Goal: Task Accomplishment & Management: Use online tool/utility

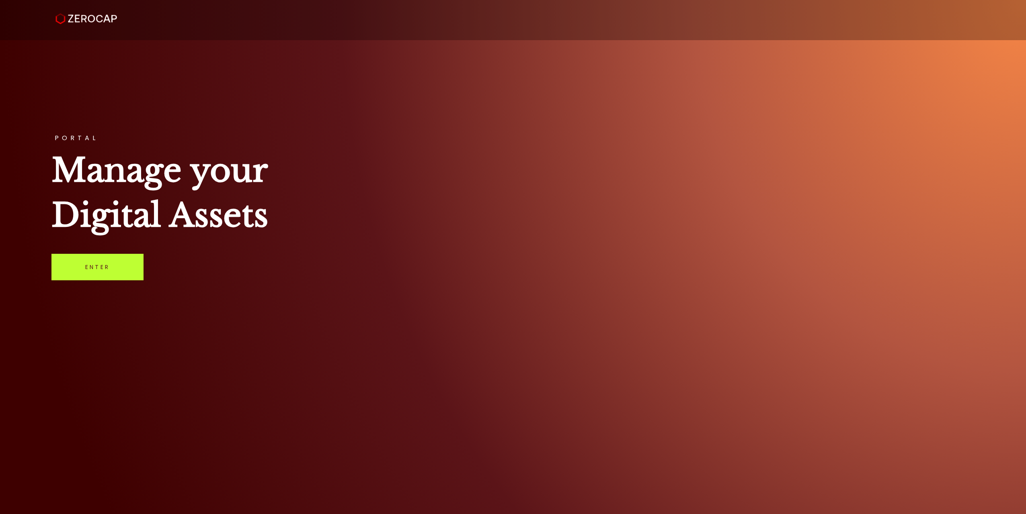
click at [95, 273] on link "Enter" at bounding box center [97, 267] width 92 height 27
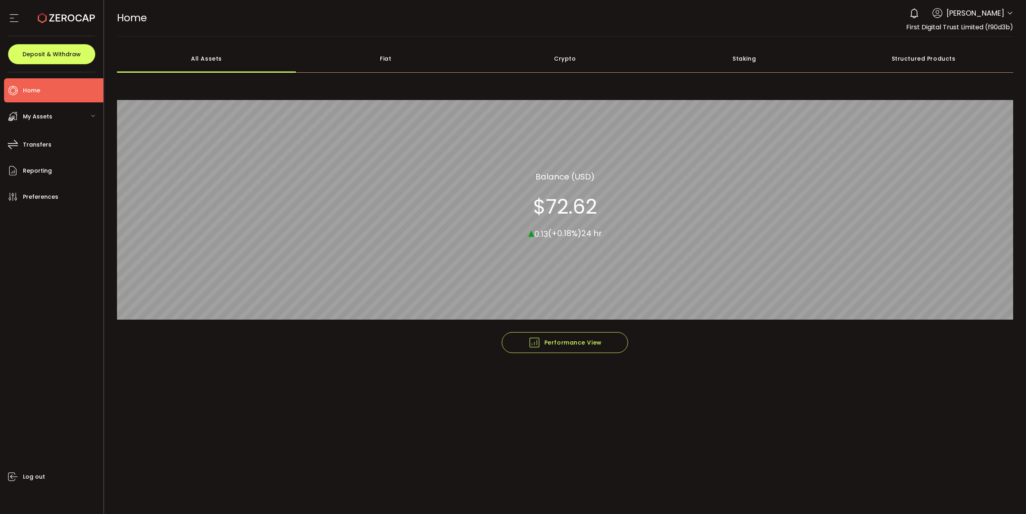
click at [555, 59] on div "Crypto" at bounding box center [564, 59] width 179 height 28
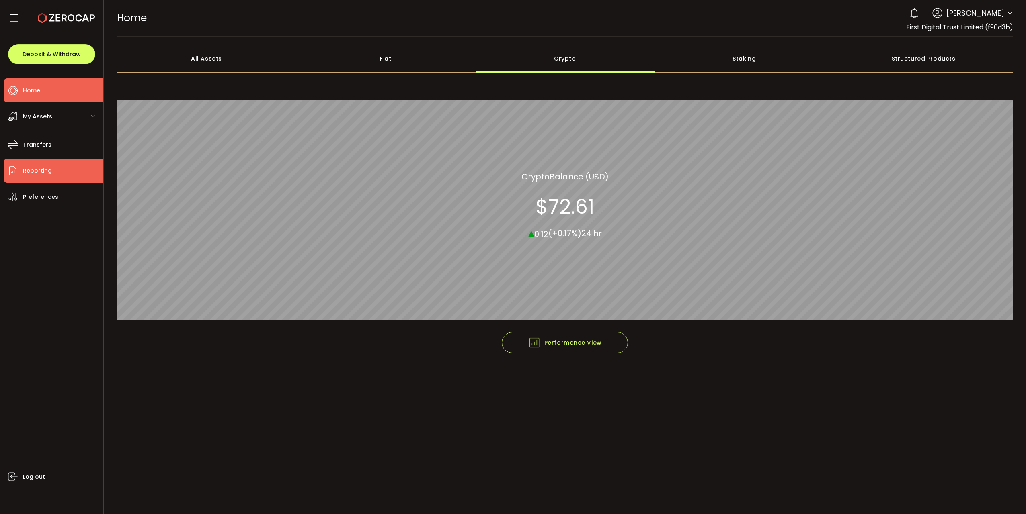
click at [47, 172] on span "Reporting" at bounding box center [37, 171] width 29 height 12
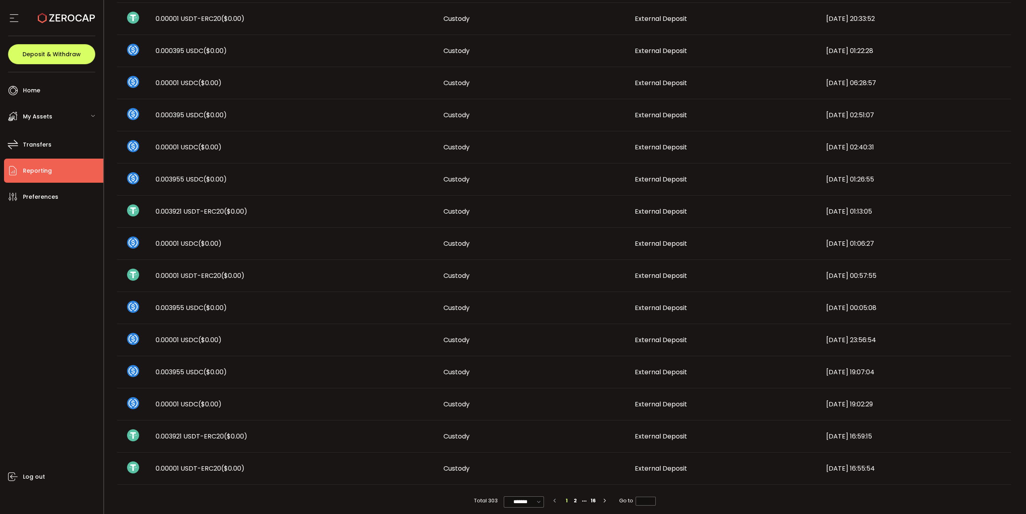
scroll to position [274, 0]
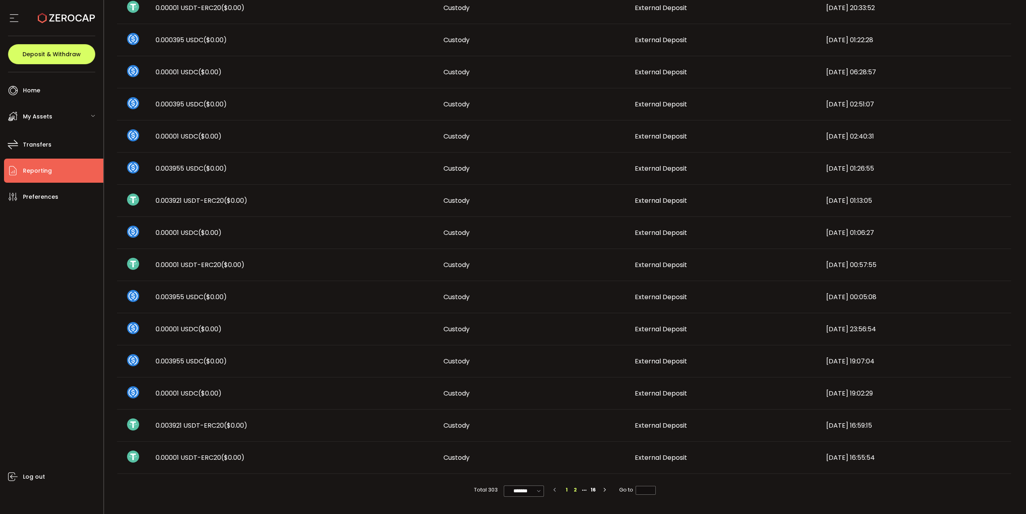
click at [575, 492] on li "2" at bounding box center [575, 490] width 9 height 9
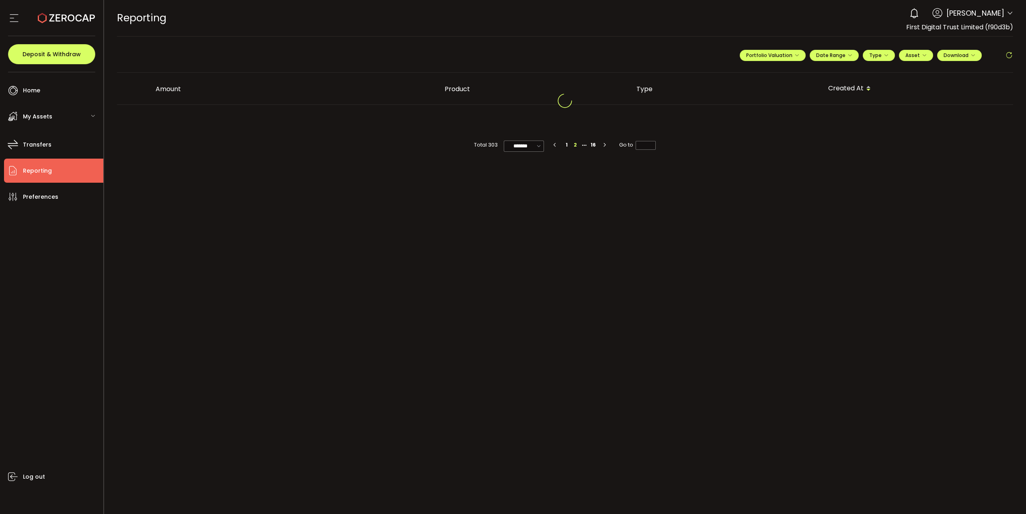
scroll to position [0, 0]
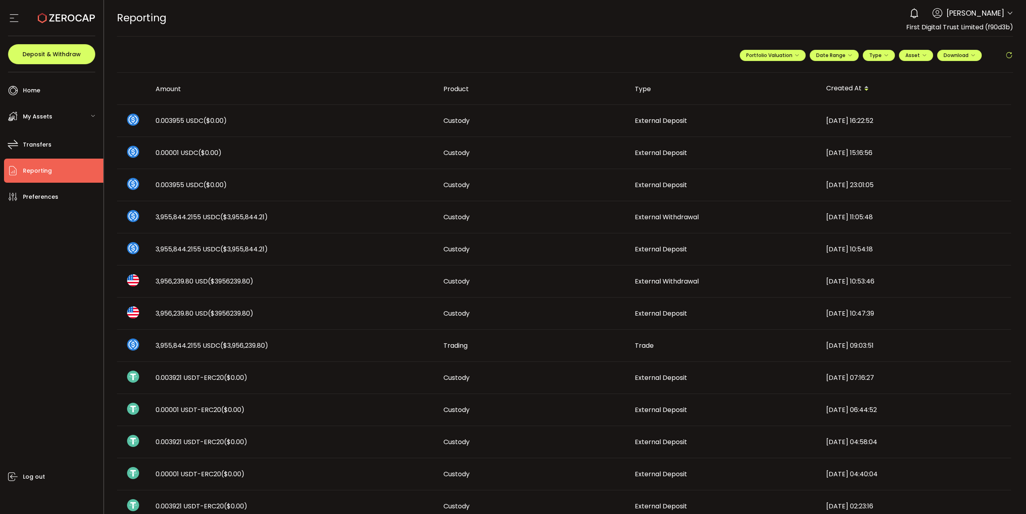
click at [303, 276] on td "3,956,239.80 USD ($3956239.80)" at bounding box center [293, 282] width 288 height 32
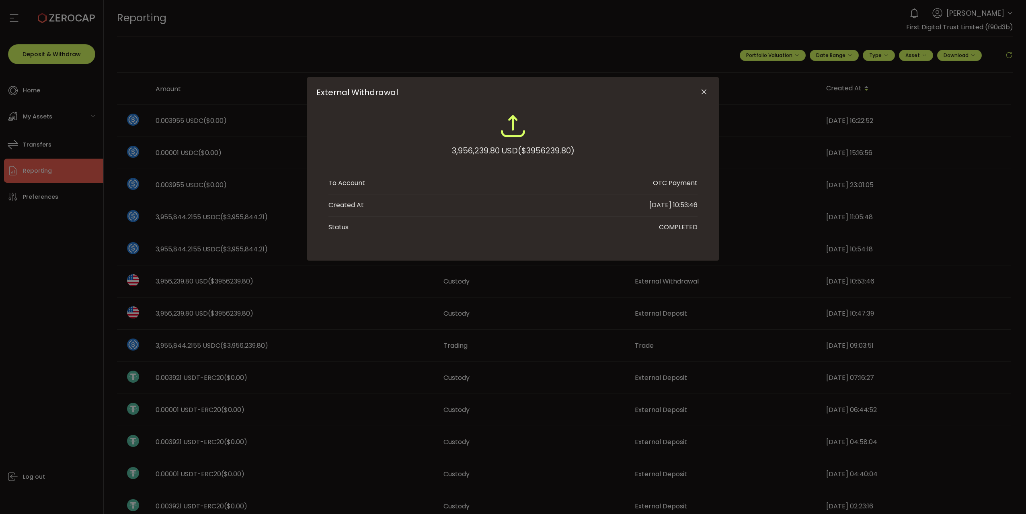
click at [707, 90] on icon "Close" at bounding box center [704, 92] width 8 height 8
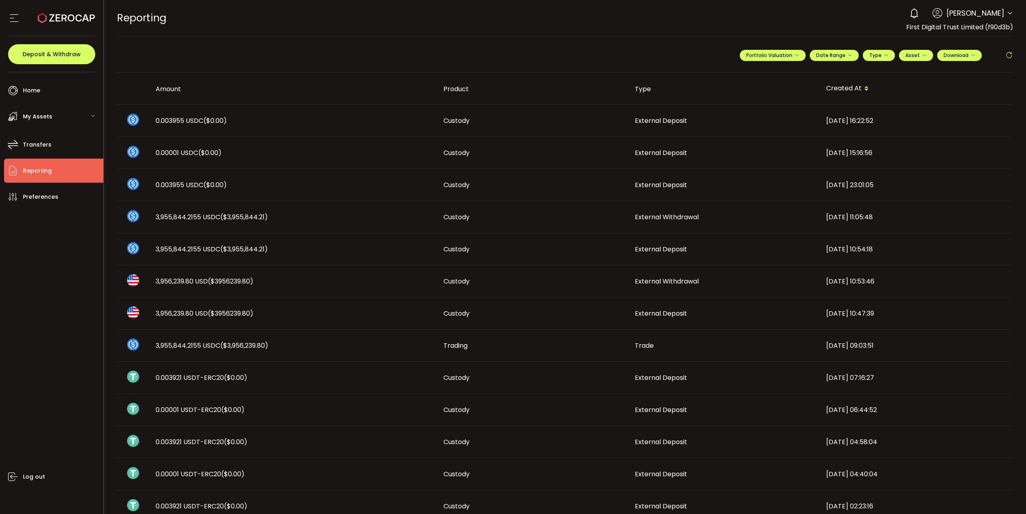
click at [401, 217] on div "3,955,844.2155 USDC ($3,955,844.21)" at bounding box center [293, 217] width 288 height 9
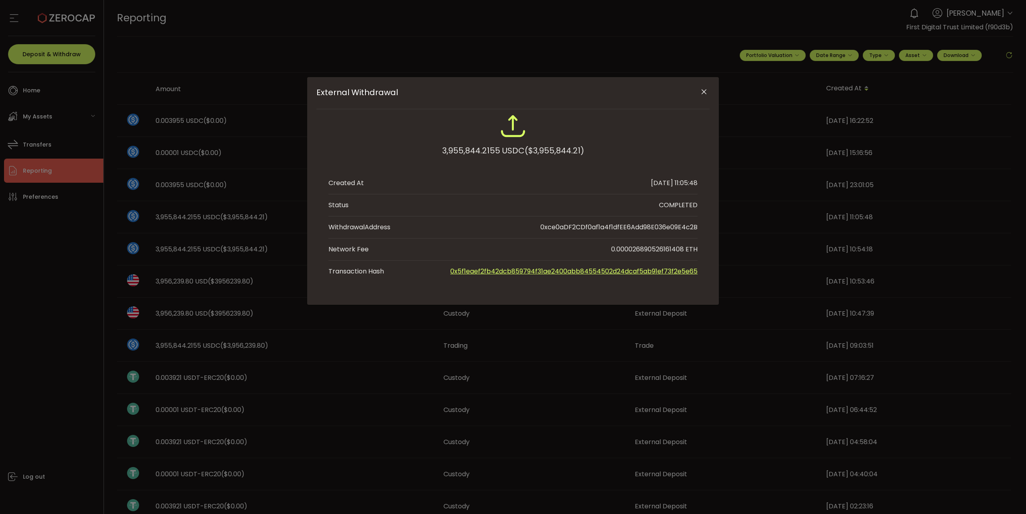
click at [703, 92] on icon "Close" at bounding box center [704, 92] width 8 height 8
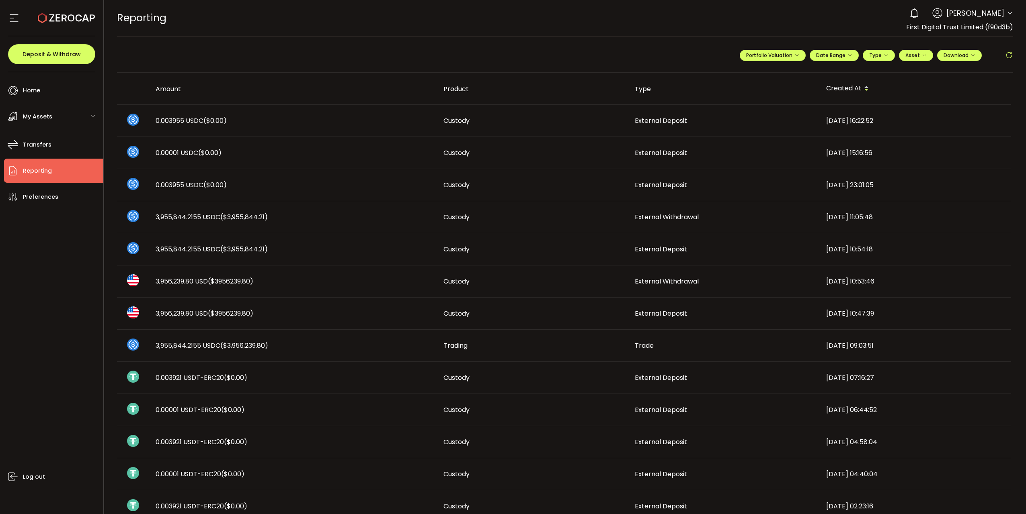
click at [44, 172] on span "Reporting" at bounding box center [37, 171] width 29 height 12
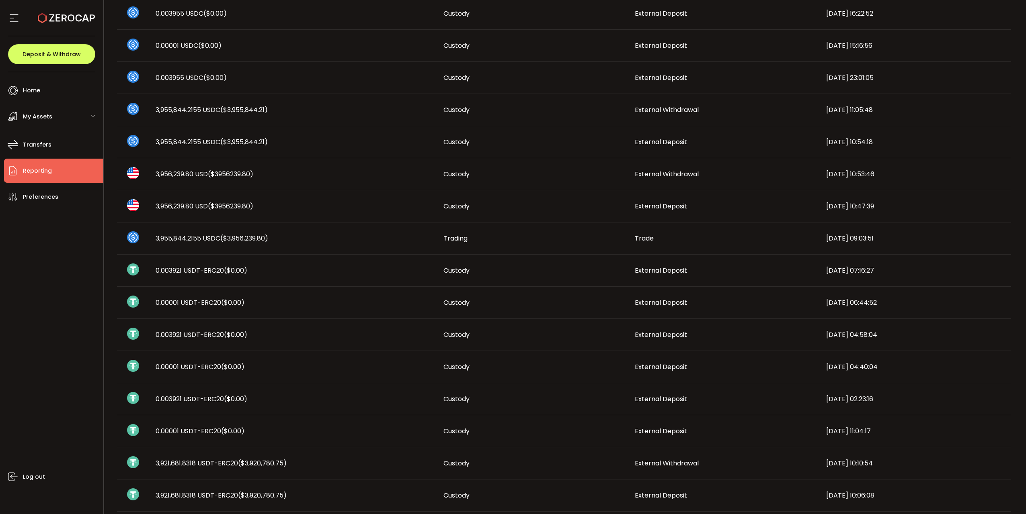
scroll to position [274, 0]
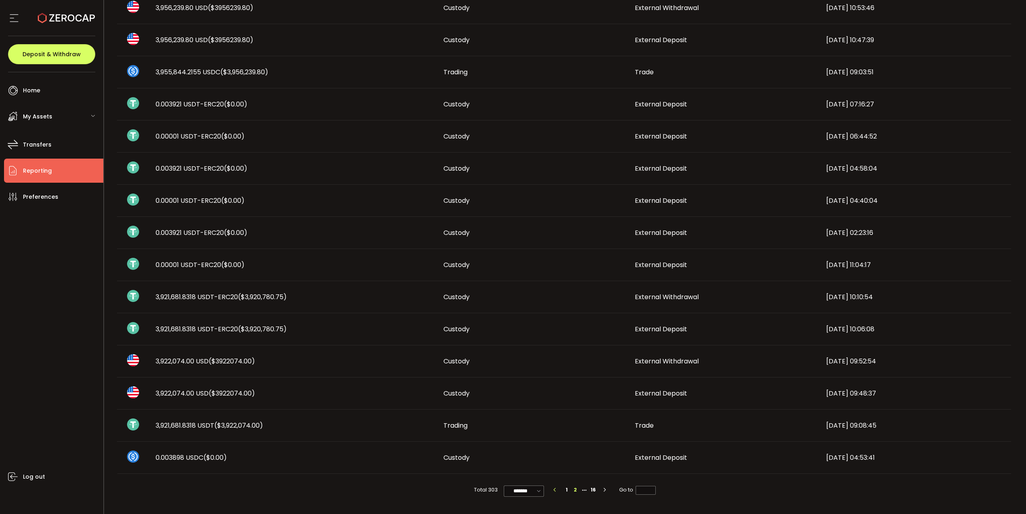
click at [557, 492] on button "button" at bounding box center [556, 490] width 12 height 9
type input "*"
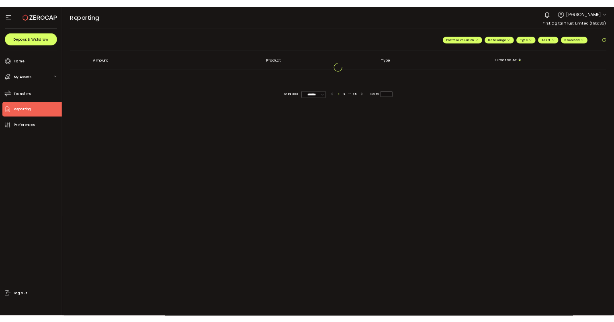
scroll to position [0, 0]
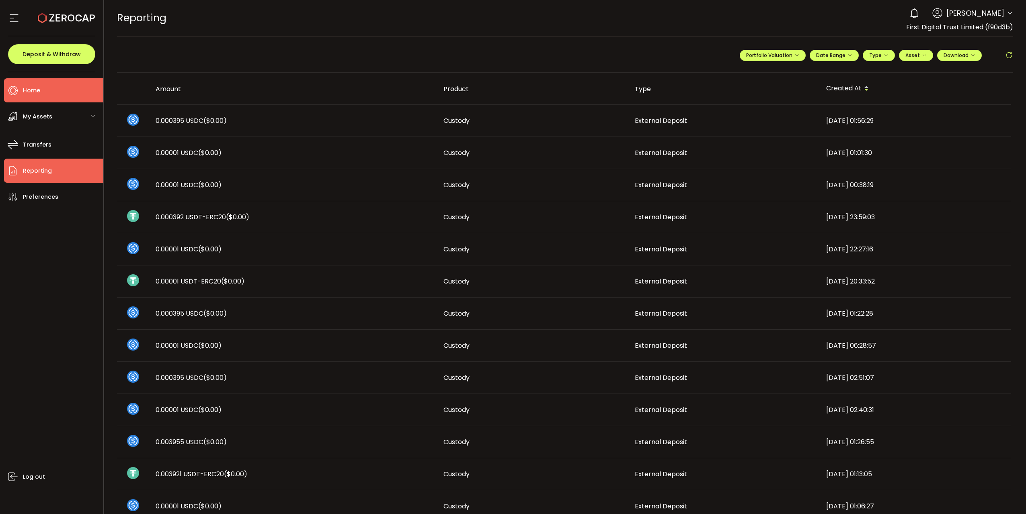
click at [47, 93] on li "Home" at bounding box center [53, 90] width 99 height 24
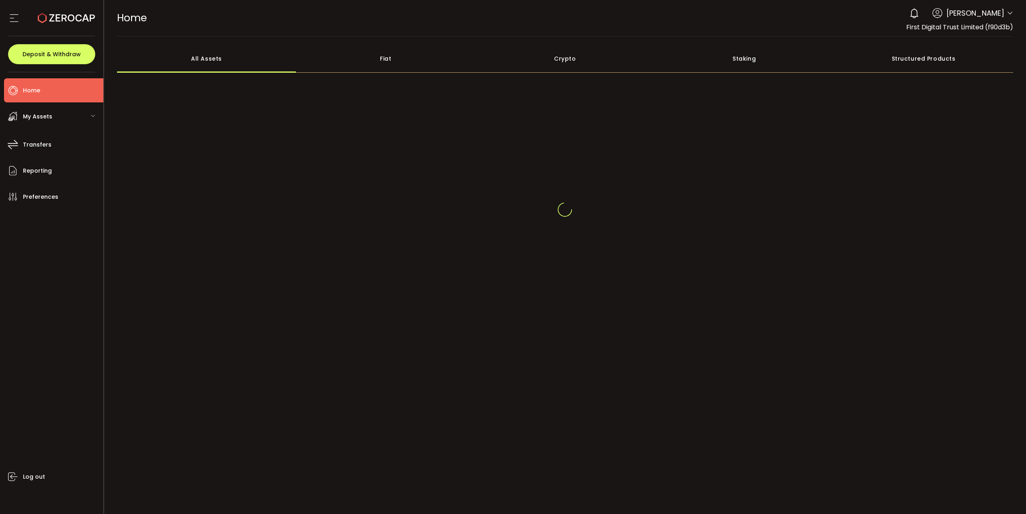
click at [553, 65] on div "Crypto" at bounding box center [564, 59] width 179 height 28
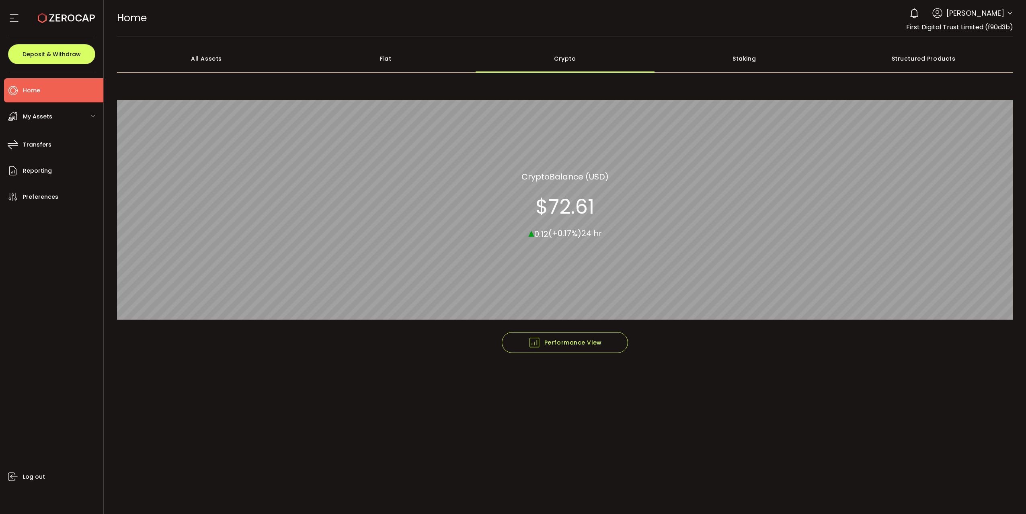
click at [195, 61] on div "All Assets" at bounding box center [206, 59] width 179 height 28
click at [554, 59] on div "Crypto" at bounding box center [564, 59] width 179 height 28
click at [375, 53] on div "Fiat" at bounding box center [385, 59] width 179 height 28
click at [201, 55] on div "All Assets" at bounding box center [206, 59] width 179 height 28
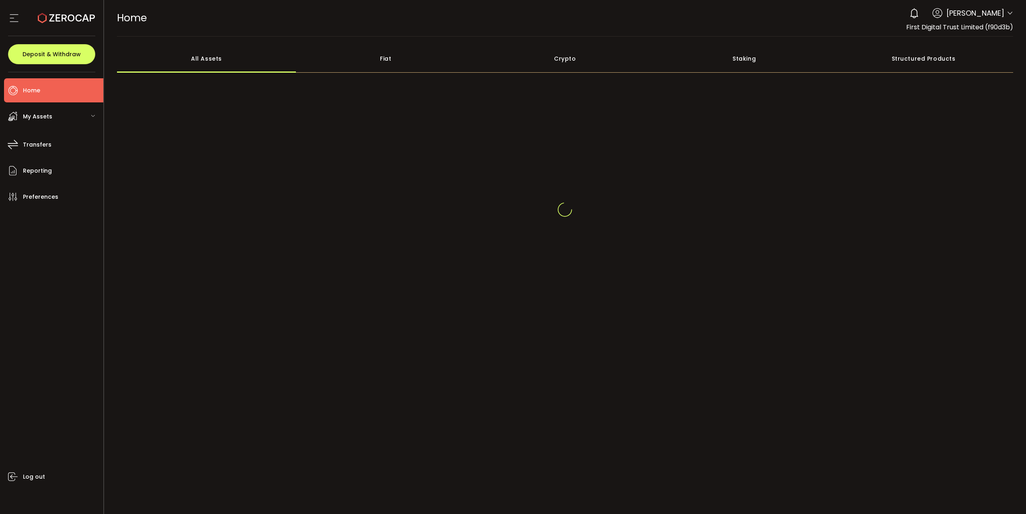
click at [543, 63] on div "Crypto" at bounding box center [564, 59] width 179 height 28
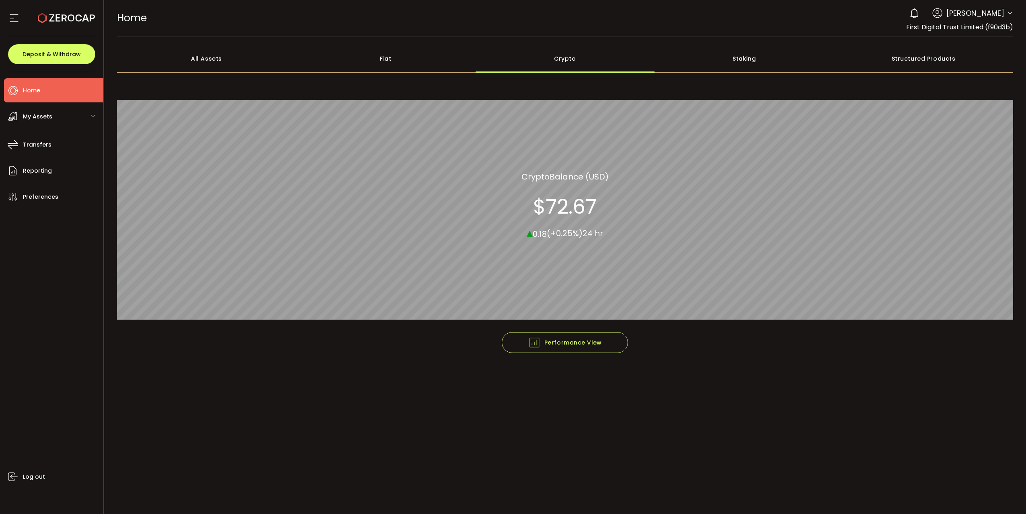
drag, startPoint x: 558, startPoint y: 58, endPoint x: 554, endPoint y: 58, distance: 4.4
click at [557, 58] on div "Crypto" at bounding box center [564, 59] width 179 height 28
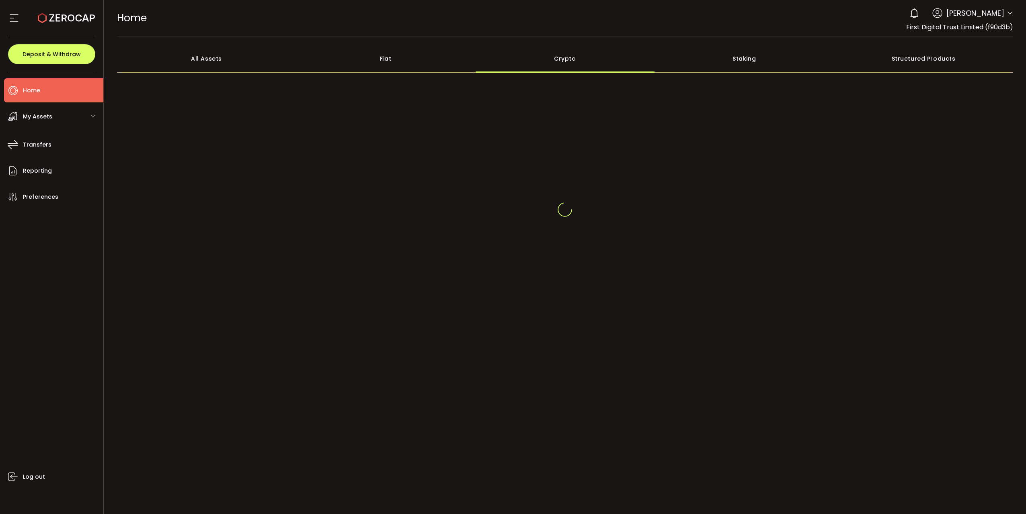
drag, startPoint x: 550, startPoint y: 58, endPoint x: 352, endPoint y: 64, distance: 197.8
click at [351, 64] on div "Fiat" at bounding box center [385, 59] width 179 height 28
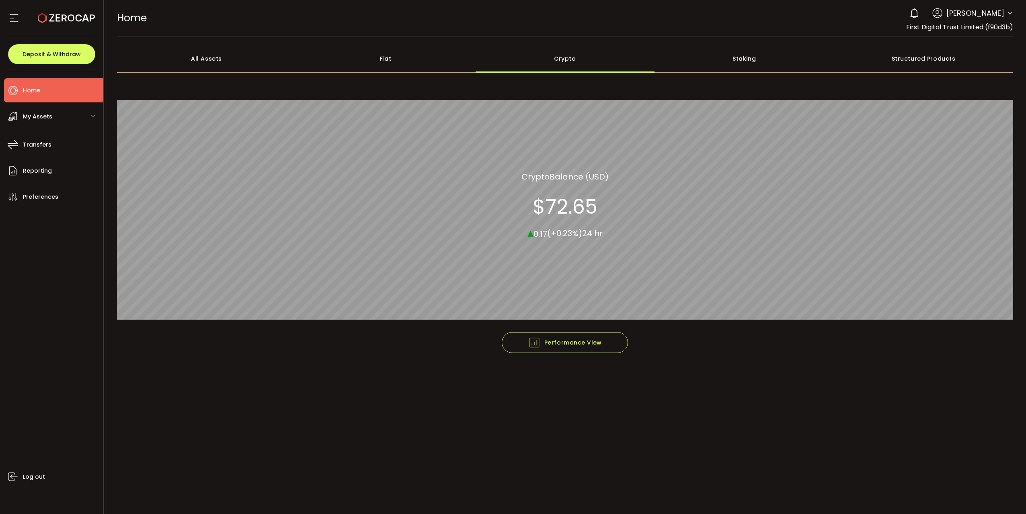
click at [375, 62] on div "Fiat" at bounding box center [385, 59] width 179 height 28
click at [197, 65] on div "All Assets" at bounding box center [206, 59] width 179 height 28
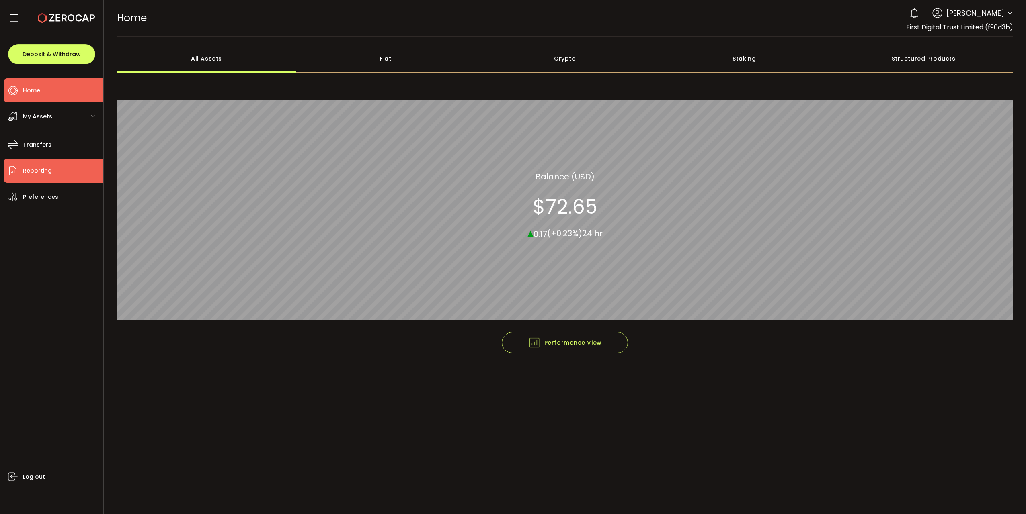
click at [38, 172] on span "Reporting" at bounding box center [37, 171] width 29 height 12
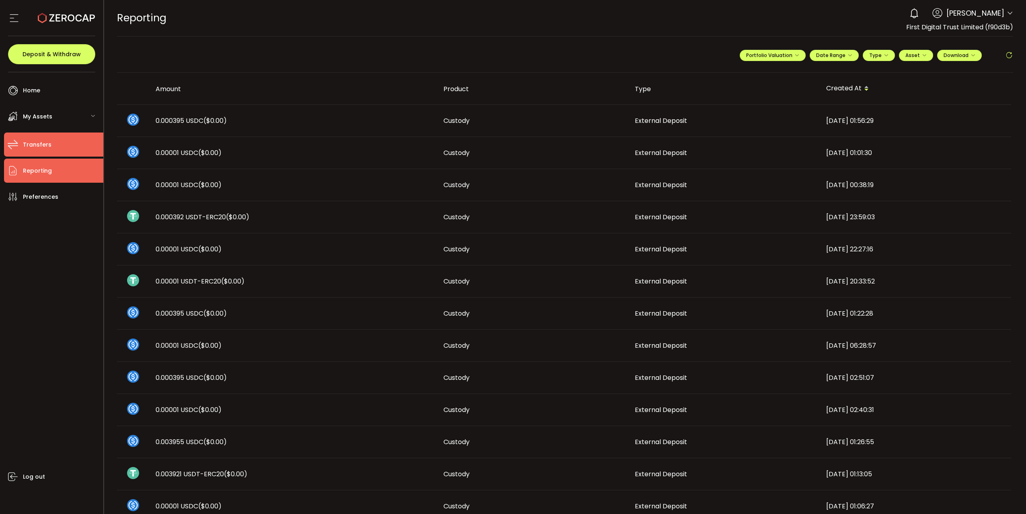
click at [38, 143] on span "Transfers" at bounding box center [37, 145] width 29 height 12
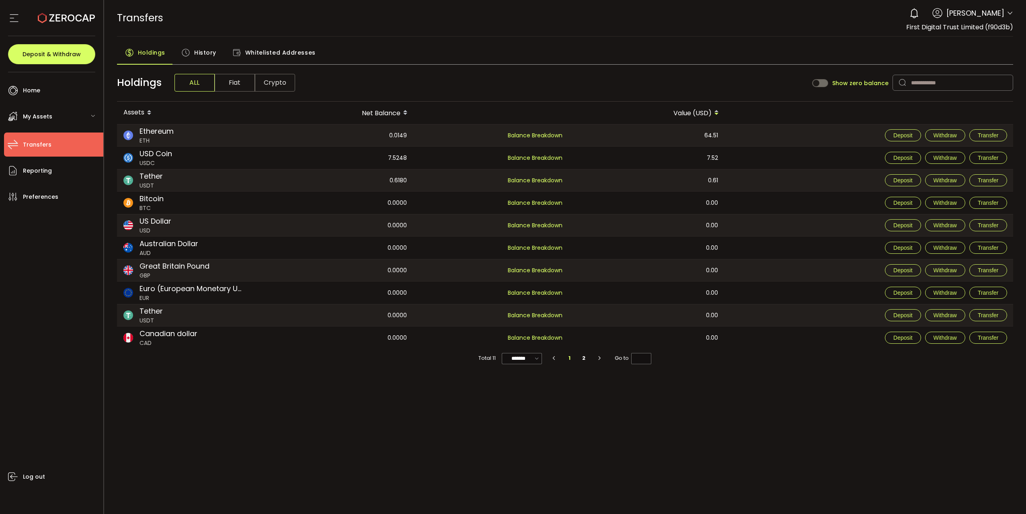
click at [51, 112] on span "My Assets" at bounding box center [37, 117] width 29 height 12
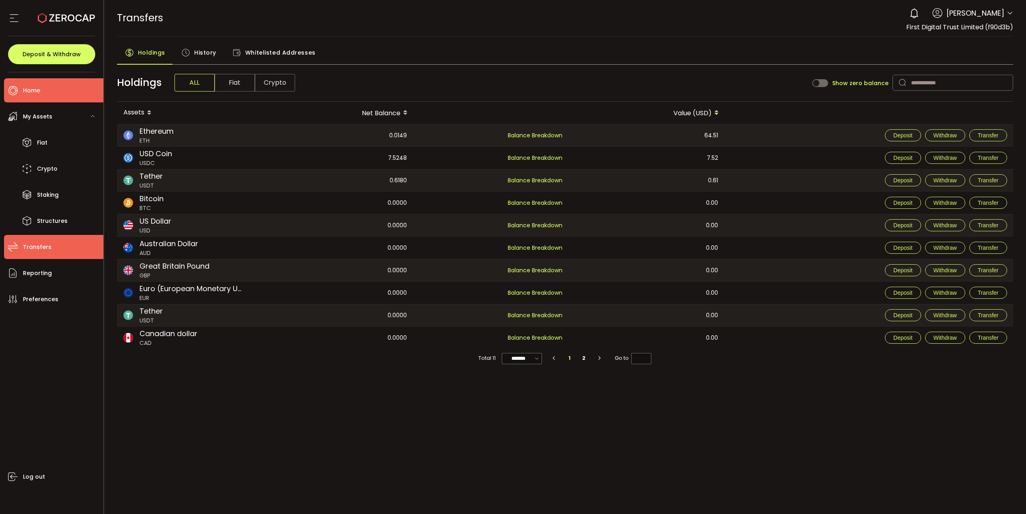
click at [40, 89] on li "Home" at bounding box center [53, 90] width 99 height 24
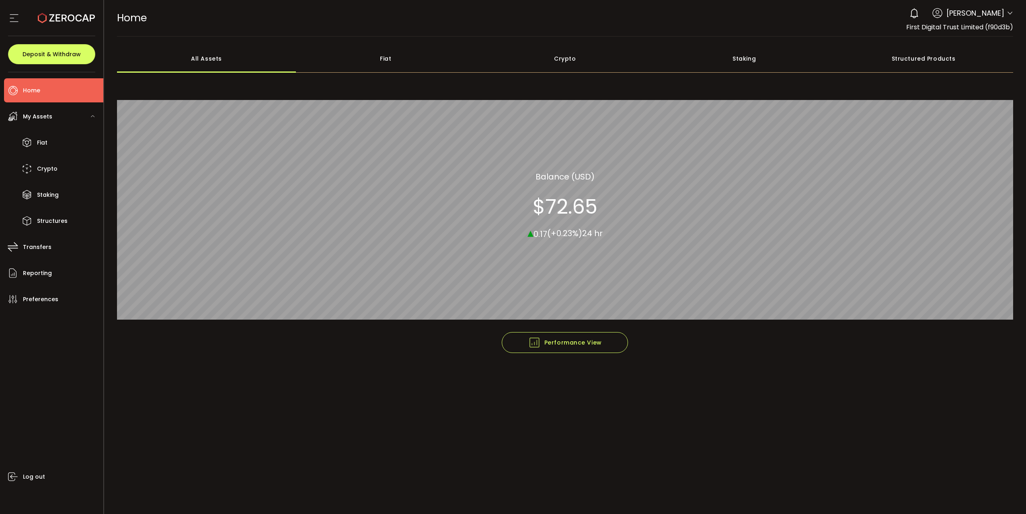
click at [554, 66] on div "Crypto" at bounding box center [564, 59] width 179 height 28
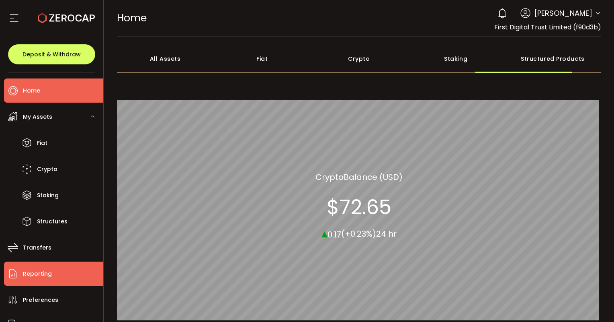
click at [49, 271] on span "Reporting" at bounding box center [37, 274] width 29 height 12
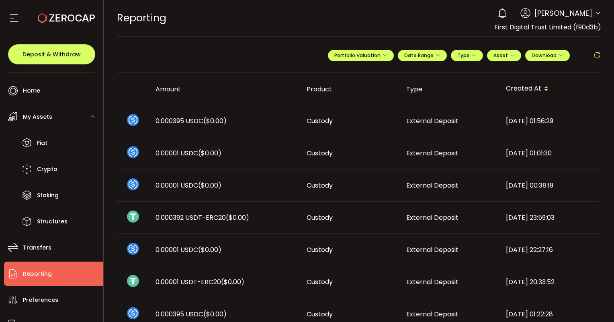
click at [466, 13] on div "REPORTING Buy Power $0.00 USD Reporting Reporting Verify Your Identity 0 Vincen…" at bounding box center [359, 18] width 485 height 36
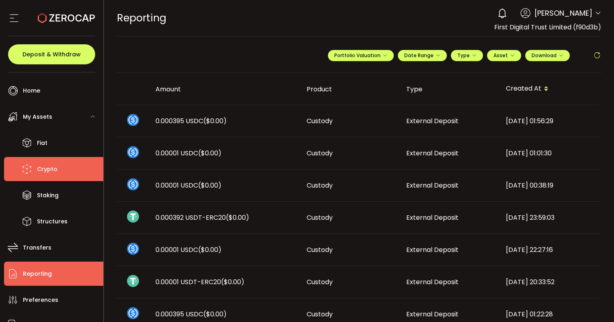
click at [47, 168] on span "Crypto" at bounding box center [47, 169] width 20 height 12
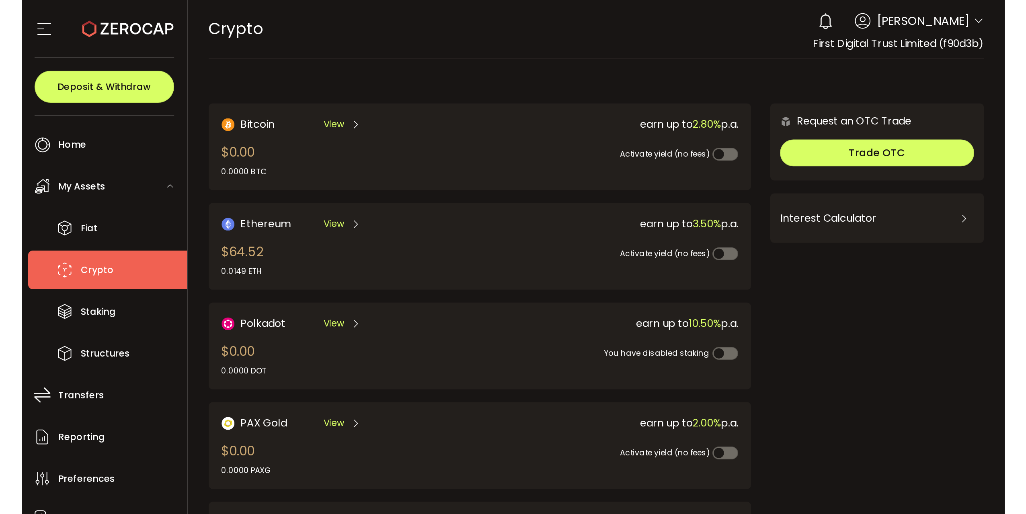
scroll to position [156, 0]
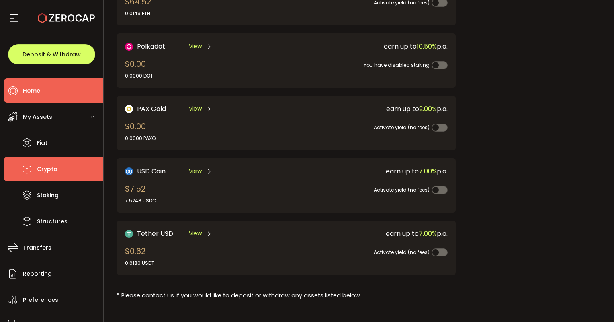
click at [50, 89] on li "Home" at bounding box center [53, 90] width 99 height 24
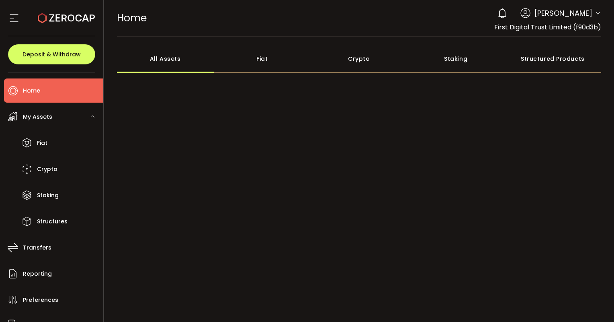
click at [352, 63] on div "Crypto" at bounding box center [359, 59] width 97 height 28
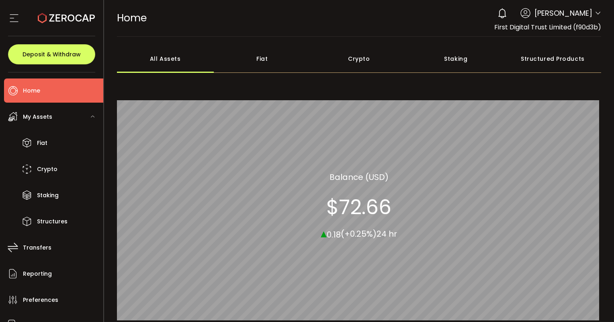
click at [352, 63] on div "Crypto" at bounding box center [359, 59] width 97 height 28
click at [344, 81] on div "Crypto Crypto Balance (USD) $72.66 ▴ 0.18 (+0.25%) 24 hr" at bounding box center [359, 205] width 485 height 254
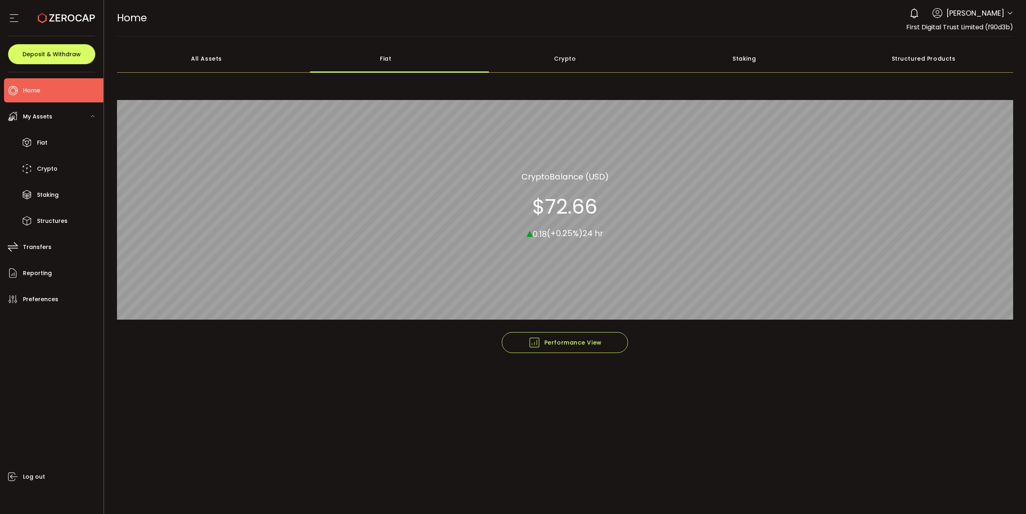
click at [983, 10] on span "Vincent Chok" at bounding box center [975, 13] width 58 height 11
click at [1010, 16] on icon at bounding box center [1009, 13] width 6 height 6
click at [39, 271] on span "Reporting" at bounding box center [37, 274] width 29 height 12
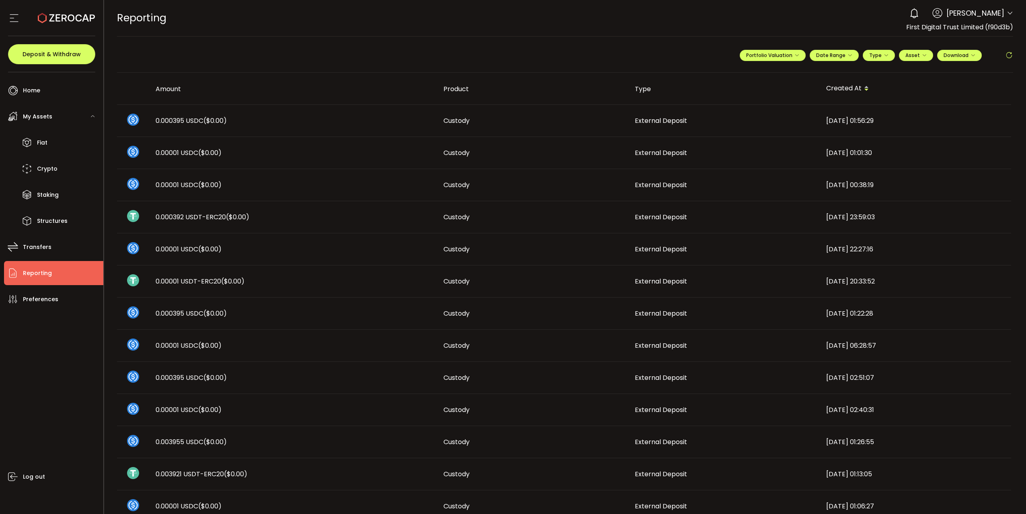
click at [7, 13] on section at bounding box center [51, 18] width 103 height 36
click at [12, 16] on icon at bounding box center [14, 18] width 12 height 12
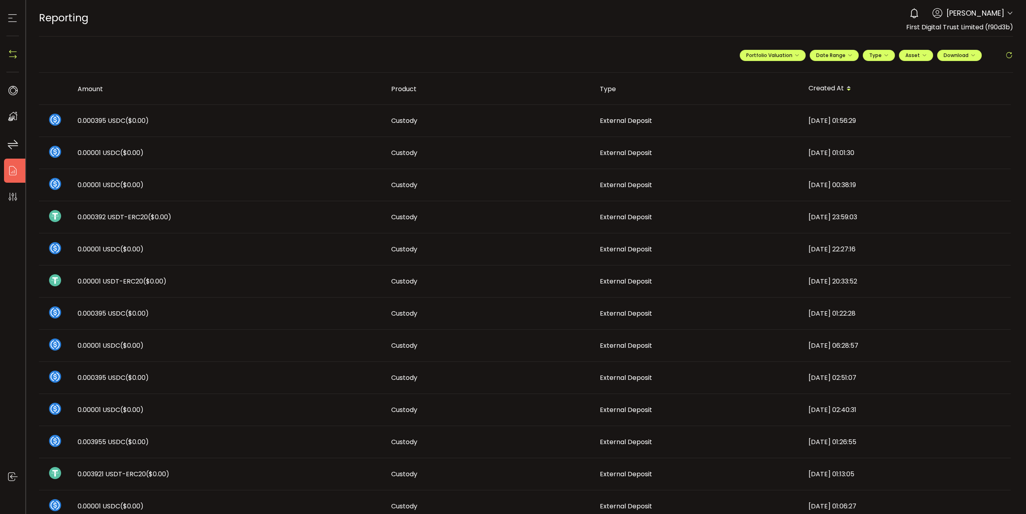
click at [12, 16] on icon at bounding box center [12, 18] width 12 height 12
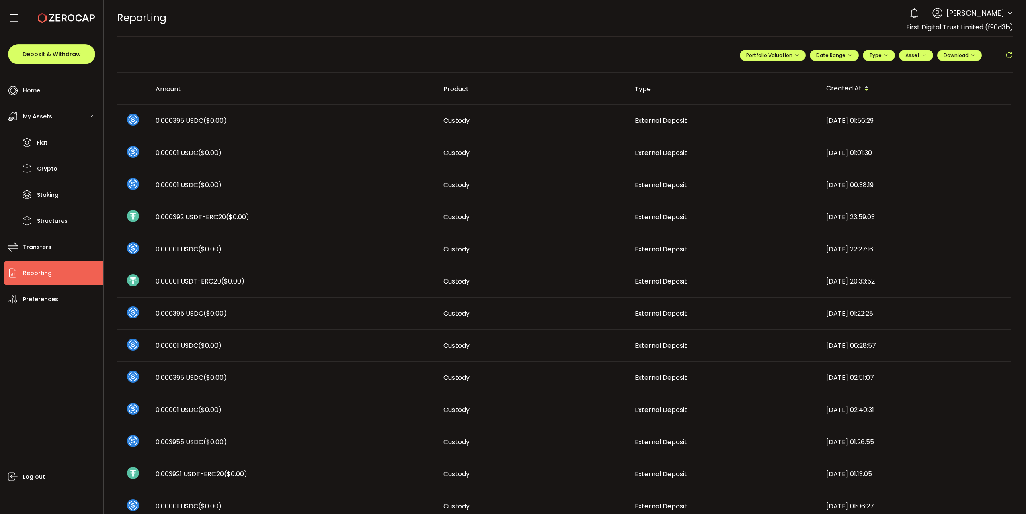
click at [1004, 12] on div "0 Vincent Chok Account First Digital Trust Limited (f90d3b) Preferences Reporti…" at bounding box center [959, 13] width 108 height 18
click at [1008, 16] on icon at bounding box center [1009, 13] width 6 height 6
click at [920, 14] on icon at bounding box center [913, 13] width 11 height 11
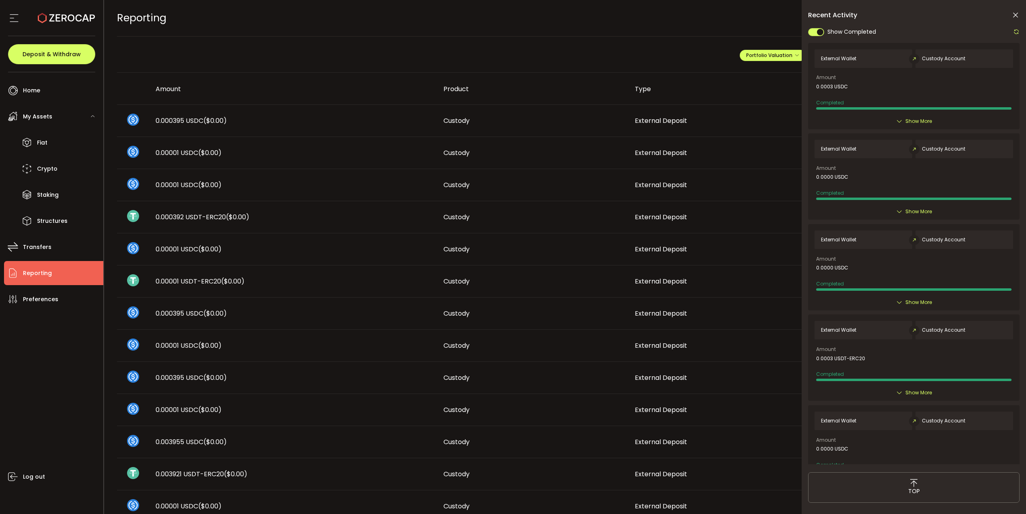
click at [1013, 16] on icon at bounding box center [1015, 15] width 8 height 8
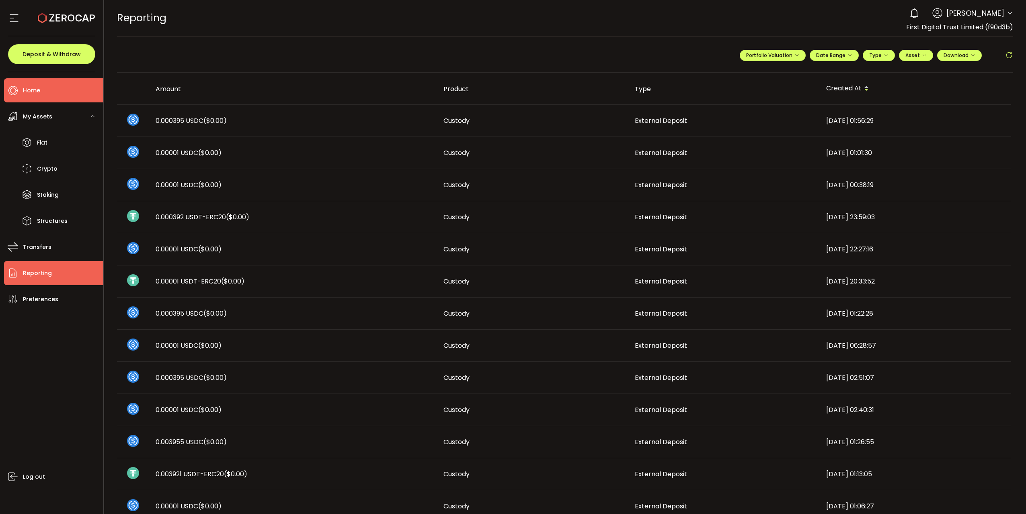
click at [41, 93] on li "Home" at bounding box center [53, 90] width 99 height 24
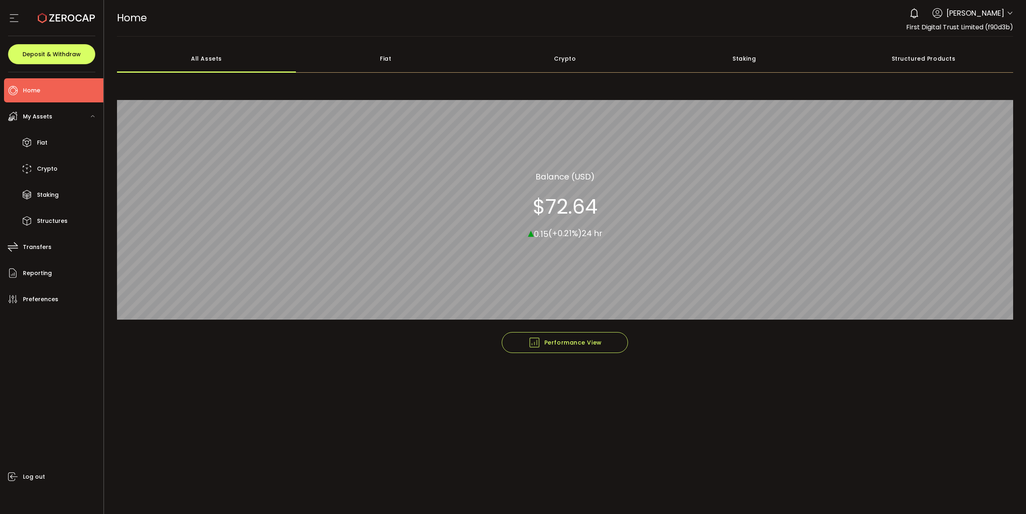
click at [384, 54] on div "Fiat" at bounding box center [385, 59] width 179 height 28
click at [553, 61] on div "Crypto" at bounding box center [564, 59] width 179 height 28
click at [381, 62] on div "Fiat" at bounding box center [385, 59] width 179 height 28
click at [537, 57] on div "Crypto" at bounding box center [564, 59] width 179 height 28
click at [184, 60] on div "All Assets" at bounding box center [206, 59] width 179 height 28
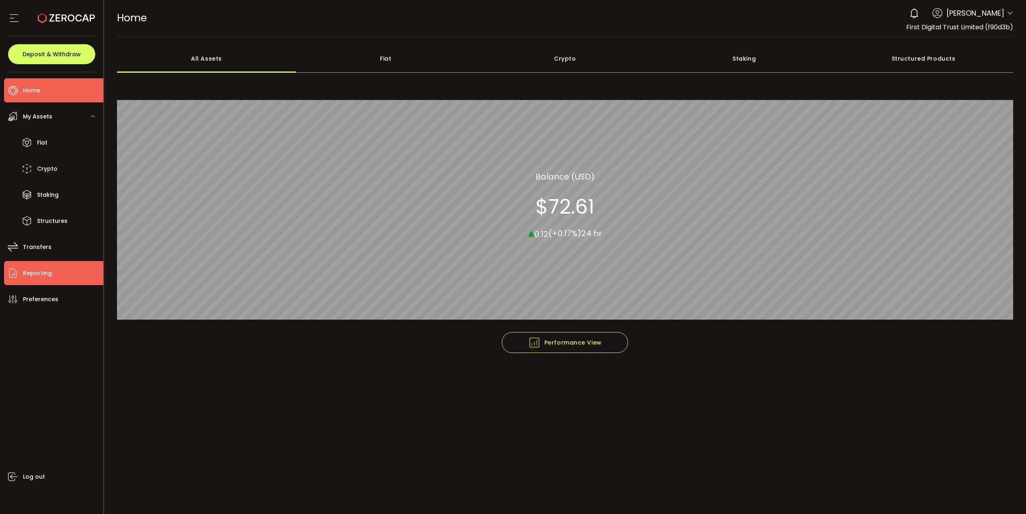
click at [36, 272] on span "Reporting" at bounding box center [37, 274] width 29 height 12
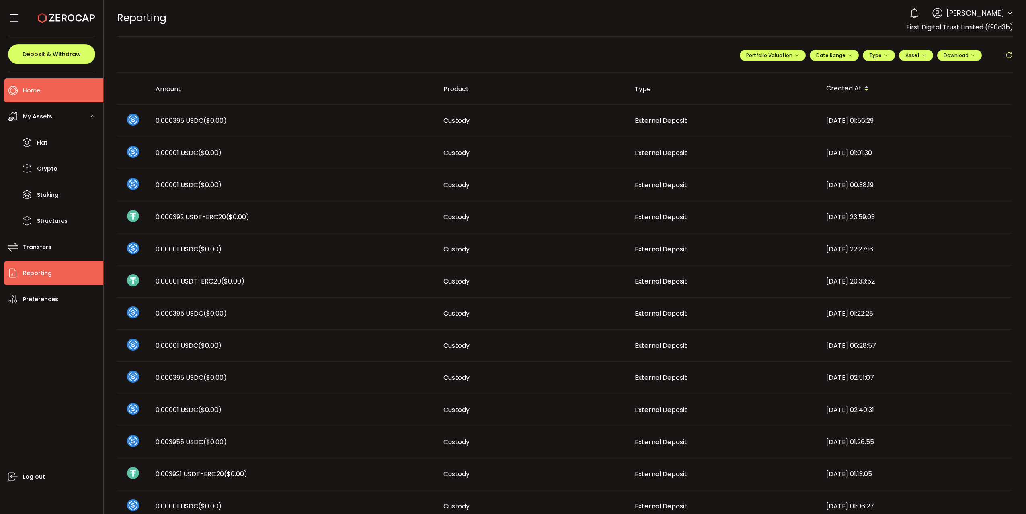
click at [30, 89] on span "Home" at bounding box center [31, 91] width 17 height 12
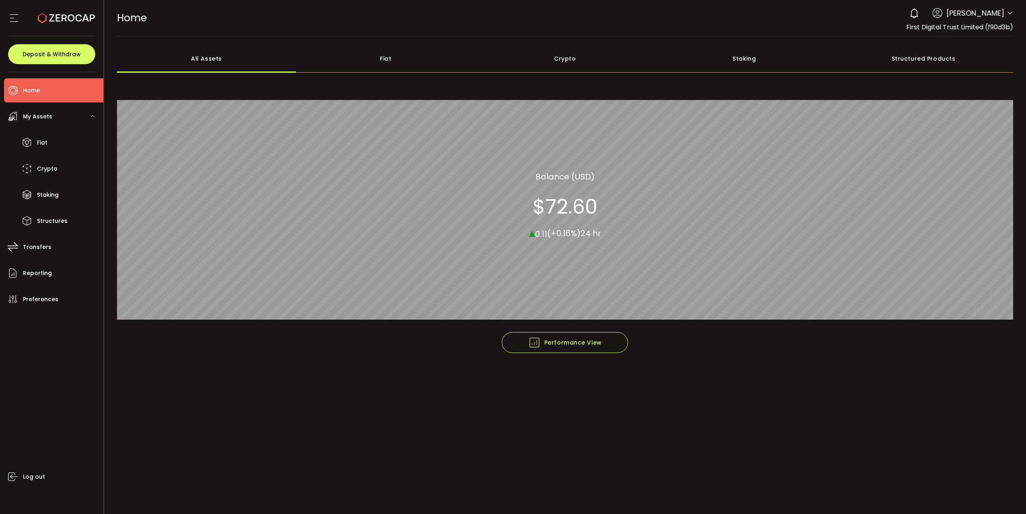
click at [580, 225] on div "All_Assets Balance (USD) $72.60 ▴ 0.11 (+0.16%) 24 hr" at bounding box center [565, 205] width 72 height 70
click at [561, 195] on section "$72.60" at bounding box center [565, 207] width 65 height 24
click at [33, 270] on span "Reporting" at bounding box center [37, 274] width 29 height 12
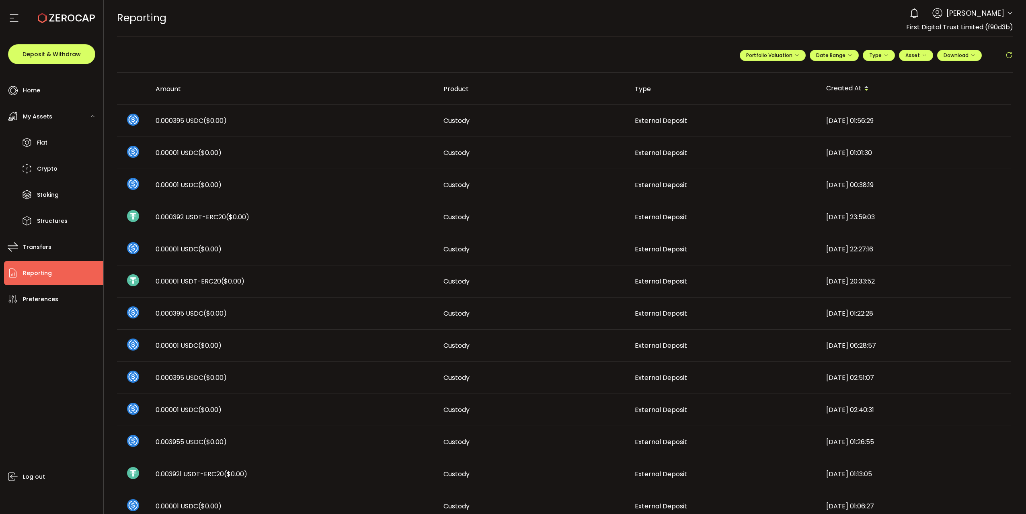
click at [1006, 13] on icon at bounding box center [1009, 13] width 6 height 6
click at [941, 110] on td "[DATE] 01:56:29" at bounding box center [914, 121] width 191 height 32
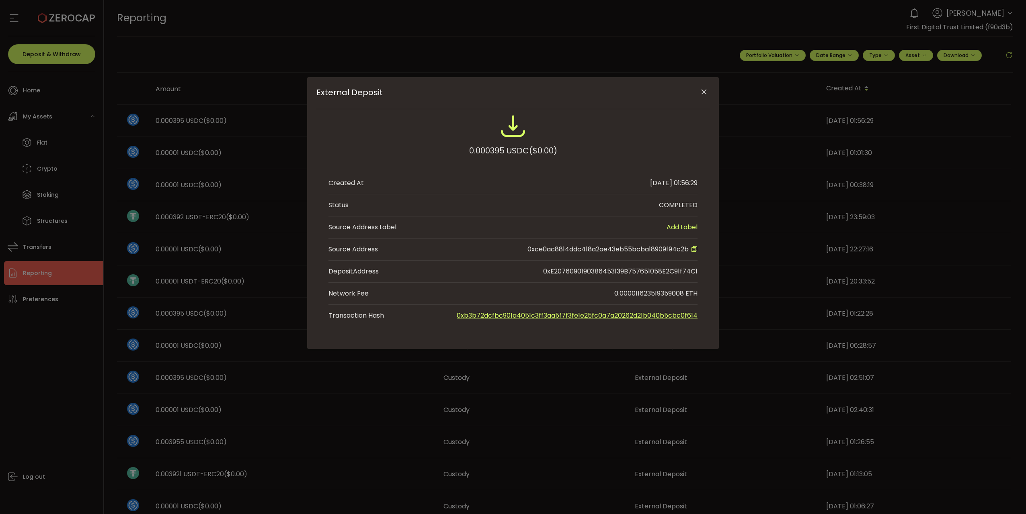
click at [704, 93] on icon "Close" at bounding box center [704, 92] width 8 height 8
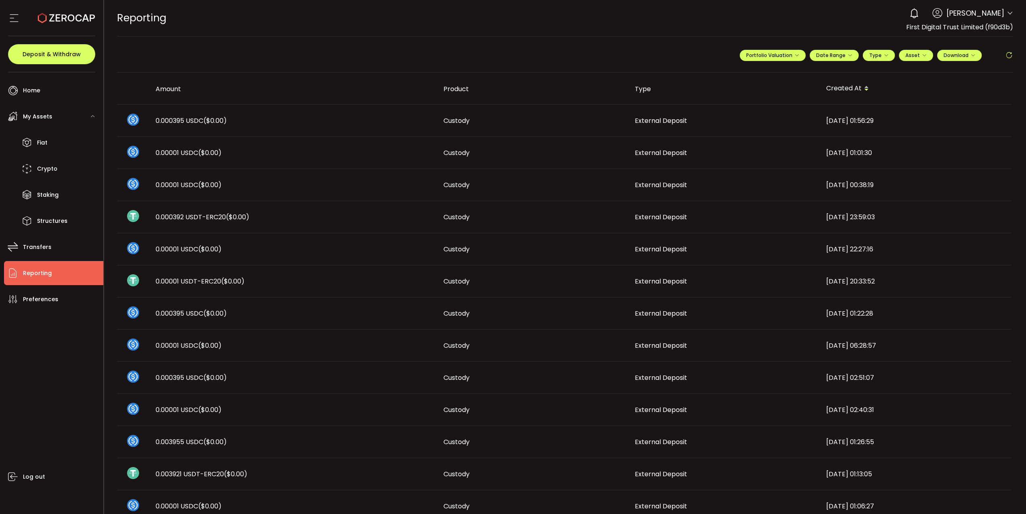
click at [1007, 9] on div "0 Vincent Chok" at bounding box center [959, 13] width 108 height 18
click at [1006, 14] on icon at bounding box center [1009, 13] width 6 height 6
click at [940, 109] on td "[DATE] 01:56:29" at bounding box center [914, 121] width 191 height 32
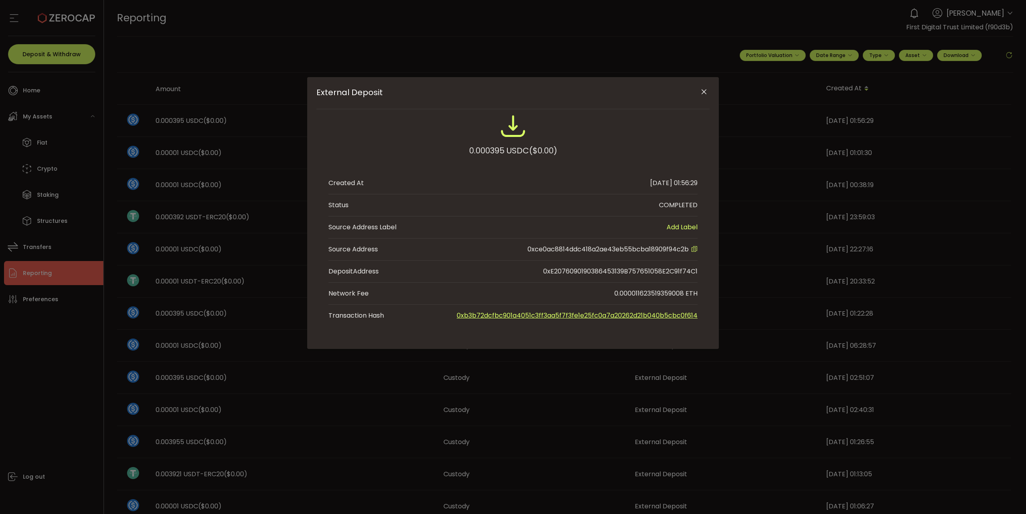
click at [703, 96] on button "Close" at bounding box center [703, 92] width 14 height 14
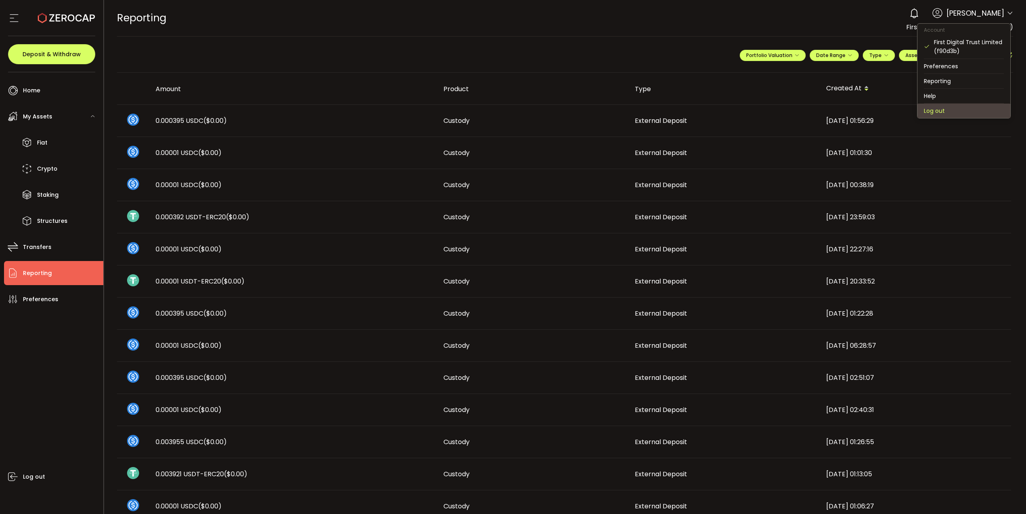
click at [941, 112] on li "Log out" at bounding box center [963, 111] width 93 height 14
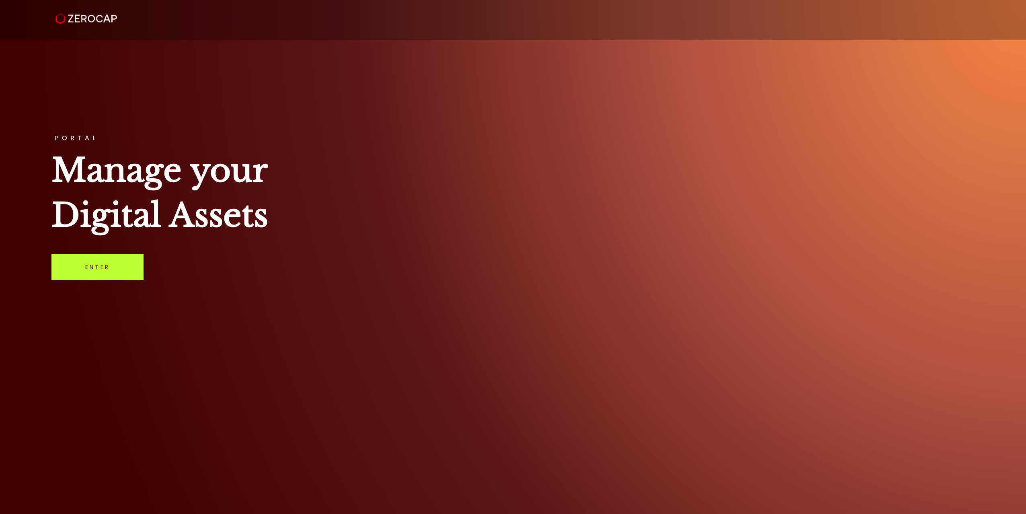
click at [90, 269] on link "Enter" at bounding box center [97, 267] width 92 height 27
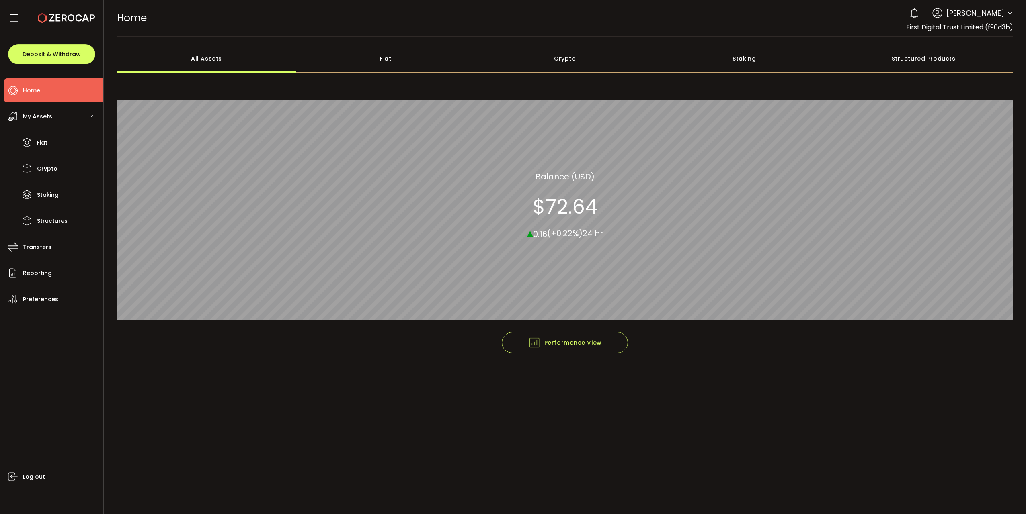
click at [570, 64] on div "Crypto" at bounding box center [564, 59] width 179 height 28
click at [211, 55] on div "All Assets" at bounding box center [206, 59] width 179 height 28
click at [551, 60] on div "Crypto" at bounding box center [564, 59] width 179 height 28
click at [63, 276] on li "Reporting" at bounding box center [53, 273] width 99 height 24
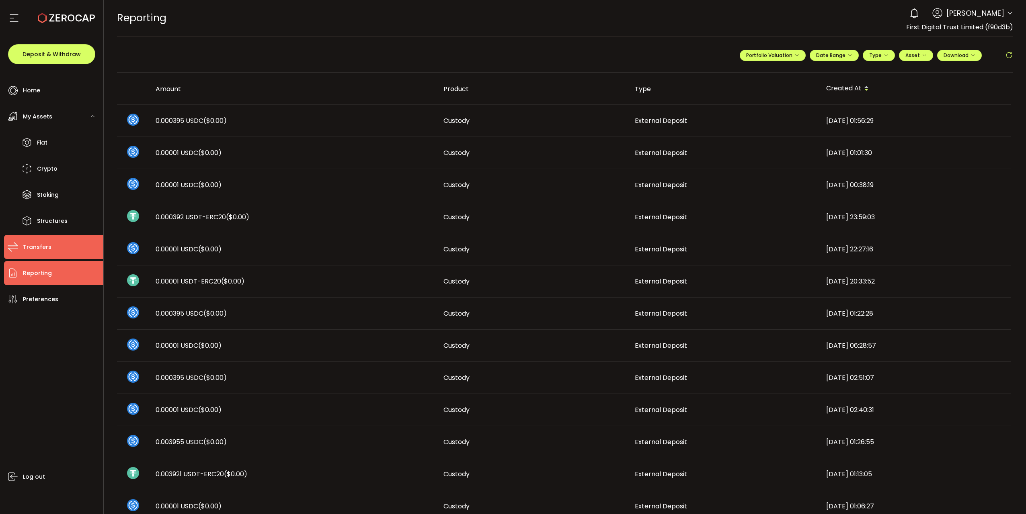
click at [66, 251] on li "Transfers" at bounding box center [53, 247] width 99 height 24
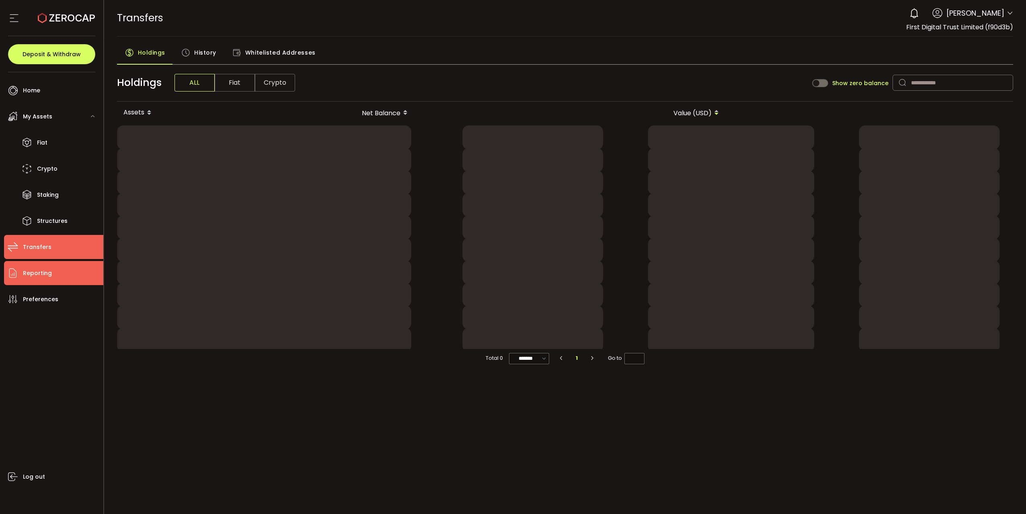
click at [68, 269] on li "Reporting" at bounding box center [53, 273] width 99 height 24
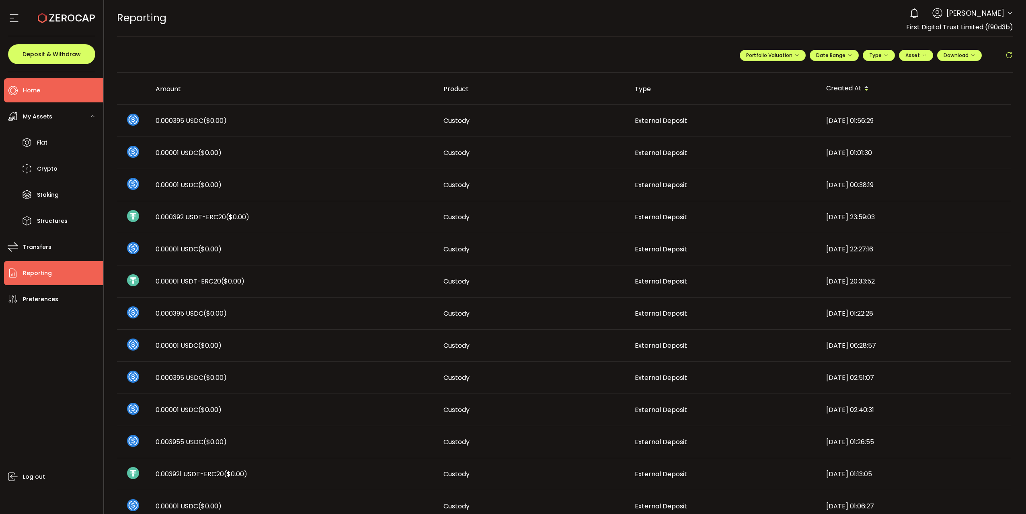
click at [54, 83] on li "Home" at bounding box center [53, 90] width 99 height 24
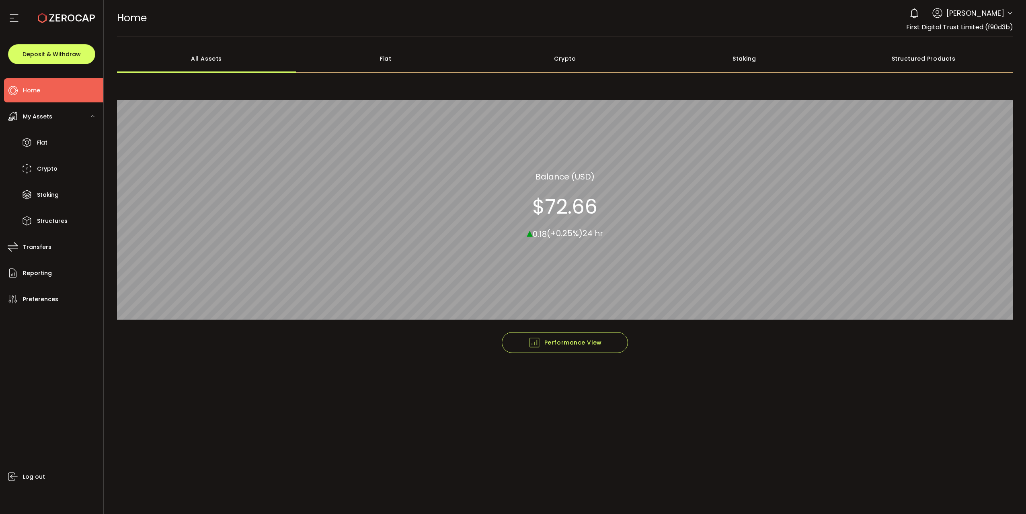
click at [565, 61] on div "Crypto" at bounding box center [564, 59] width 179 height 28
click at [51, 272] on li "Reporting" at bounding box center [53, 273] width 99 height 24
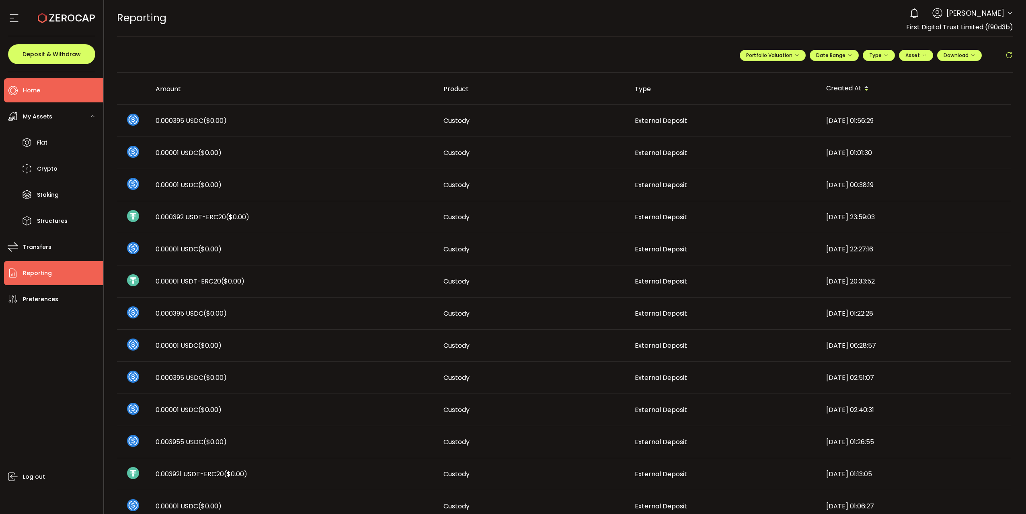
click at [39, 86] on span "Home" at bounding box center [31, 91] width 17 height 12
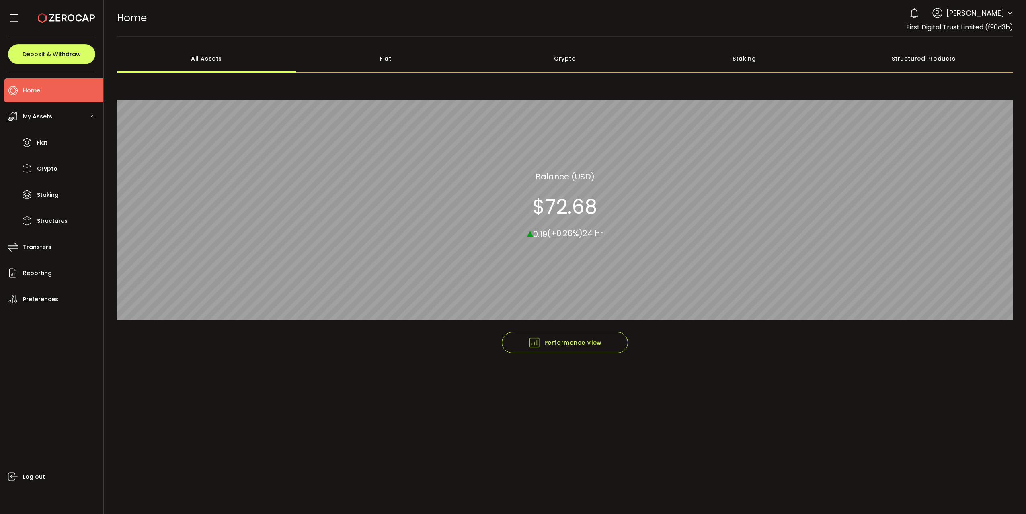
click at [378, 63] on div "Fiat" at bounding box center [385, 59] width 179 height 28
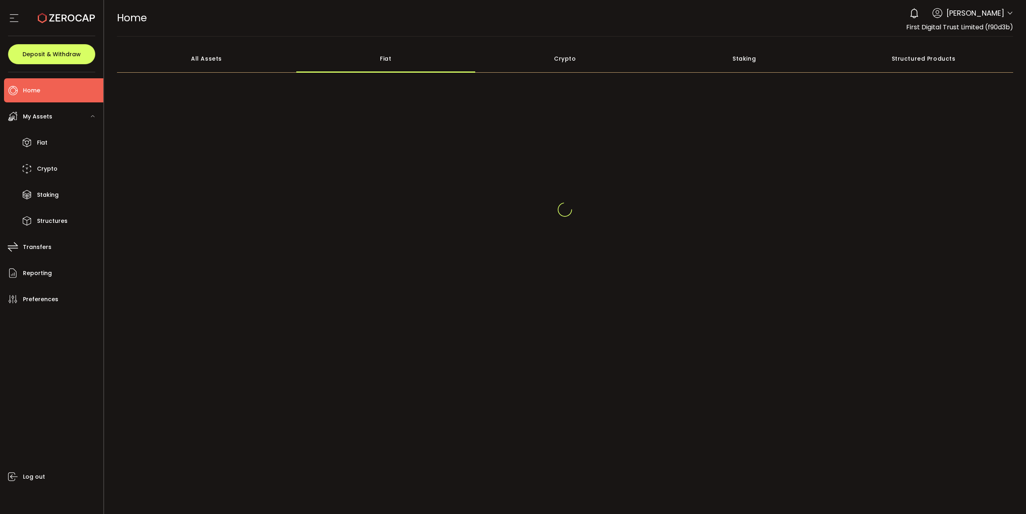
click at [567, 65] on div "Crypto" at bounding box center [564, 59] width 179 height 28
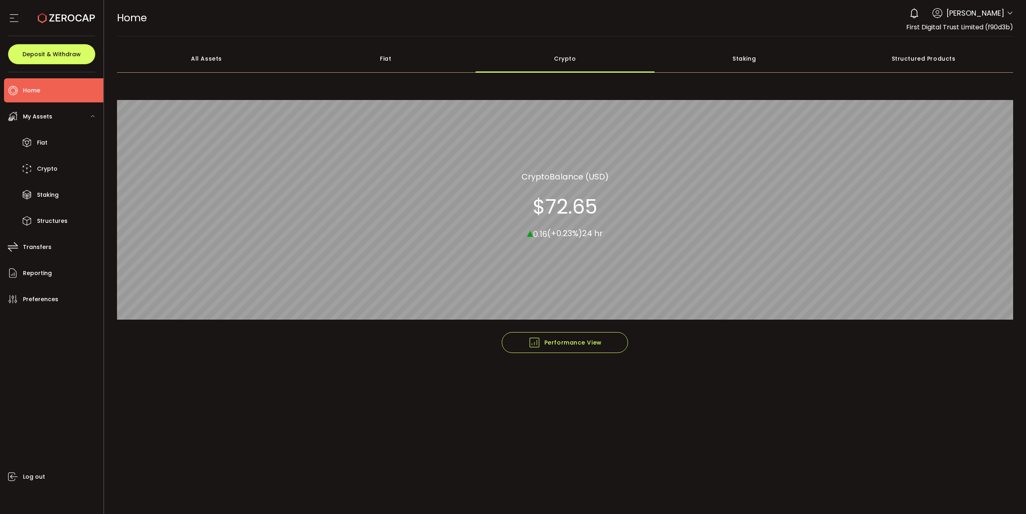
click at [403, 60] on div "Fiat" at bounding box center [385, 59] width 179 height 28
click at [574, 55] on div "Crypto" at bounding box center [564, 59] width 179 height 28
click at [31, 268] on span "Reporting" at bounding box center [37, 274] width 29 height 12
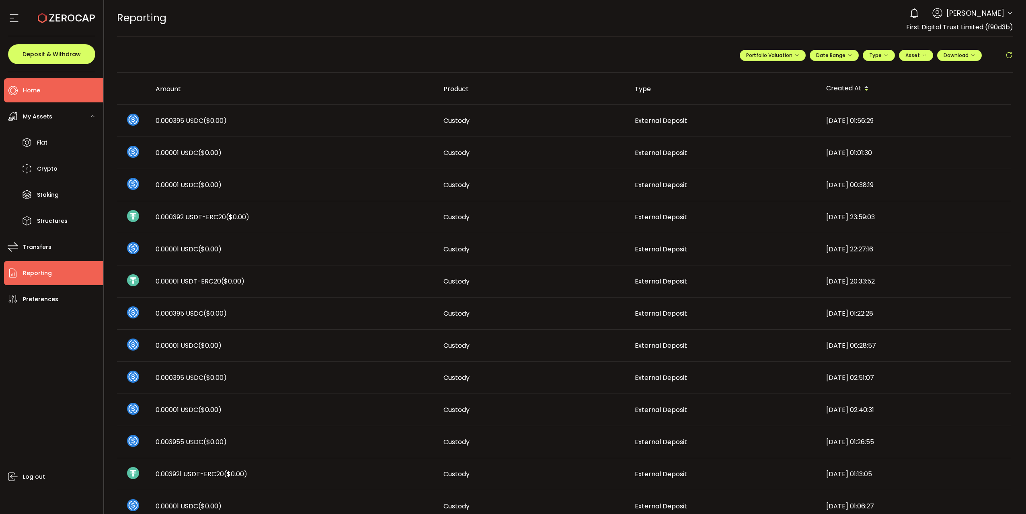
click at [41, 95] on li "Home" at bounding box center [53, 90] width 99 height 24
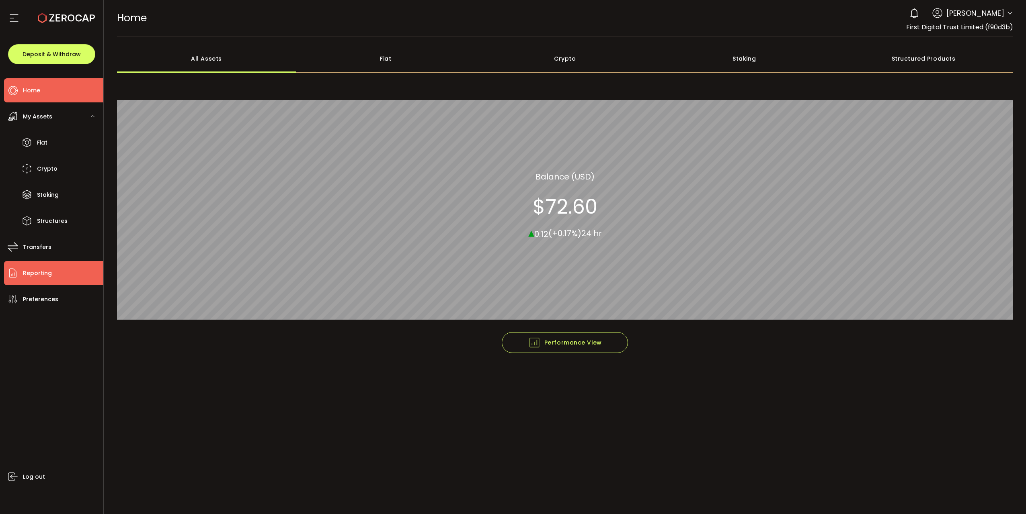
click at [51, 276] on li "Reporting" at bounding box center [53, 273] width 99 height 24
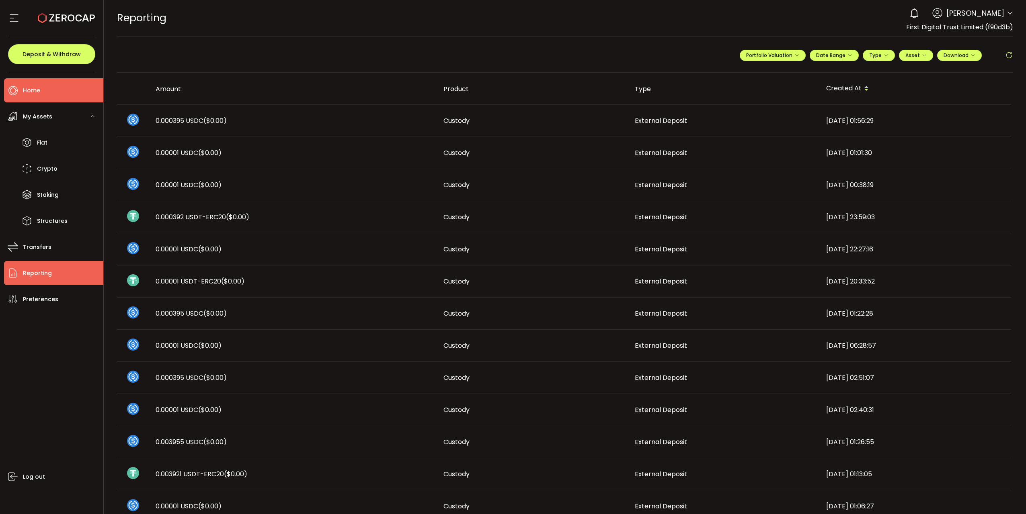
click at [41, 91] on li "Home" at bounding box center [53, 90] width 99 height 24
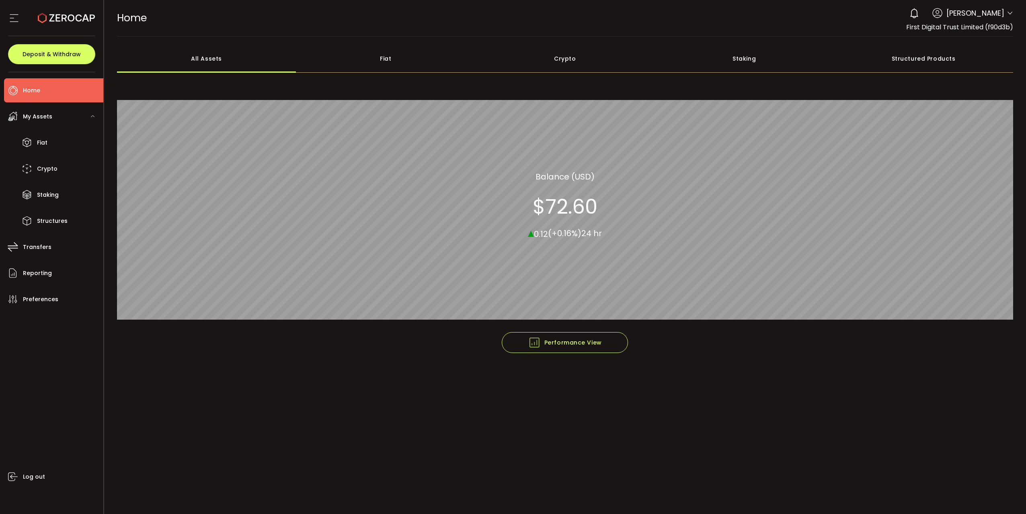
drag, startPoint x: 428, startPoint y: 48, endPoint x: 436, endPoint y: 54, distance: 9.8
click at [426, 48] on div "Fiat" at bounding box center [385, 59] width 179 height 28
click at [559, 61] on div "Crypto" at bounding box center [564, 59] width 179 height 28
click at [378, 57] on div "Fiat" at bounding box center [385, 59] width 179 height 28
click at [575, 62] on div "Crypto" at bounding box center [564, 59] width 179 height 28
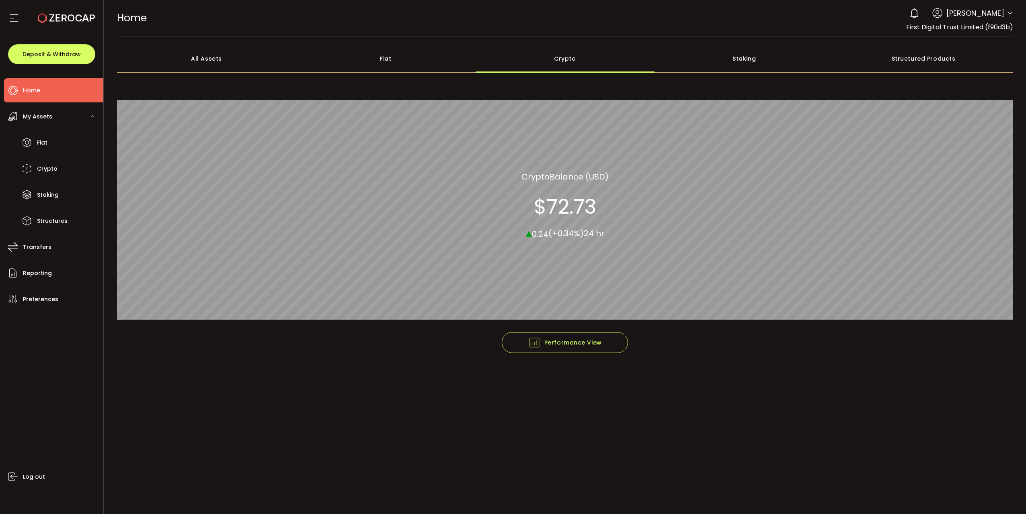
click at [403, 53] on div "Fiat" at bounding box center [385, 59] width 179 height 28
click at [542, 61] on div "Crypto" at bounding box center [564, 59] width 179 height 28
click at [216, 57] on div "All Assets" at bounding box center [206, 59] width 179 height 28
click at [47, 270] on span "Reporting" at bounding box center [37, 274] width 29 height 12
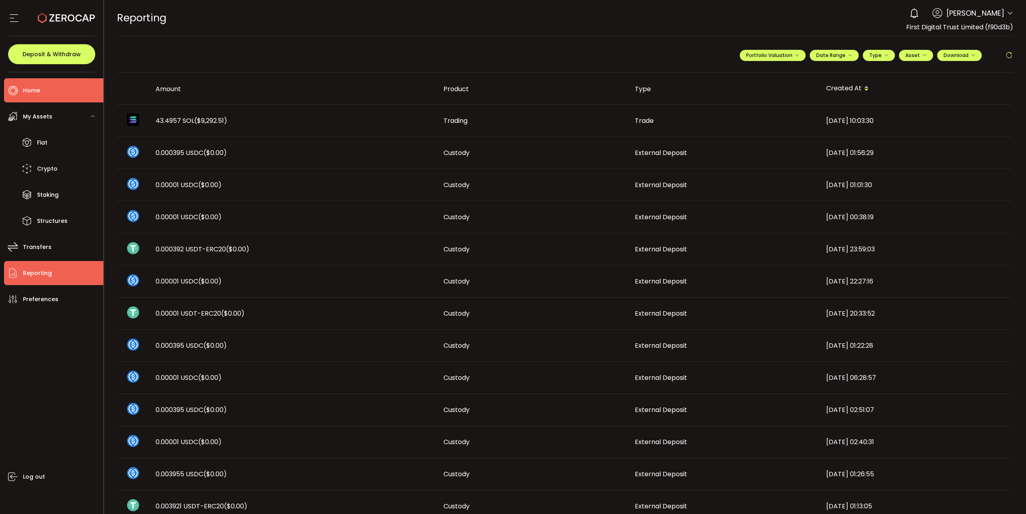
click at [40, 86] on span "Home" at bounding box center [31, 91] width 17 height 12
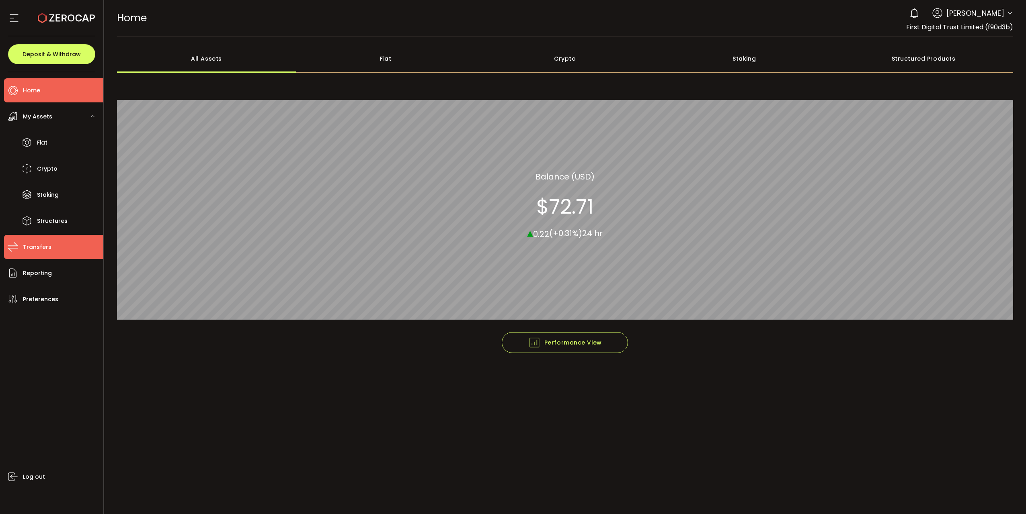
click at [25, 252] on span "Transfers" at bounding box center [37, 248] width 29 height 12
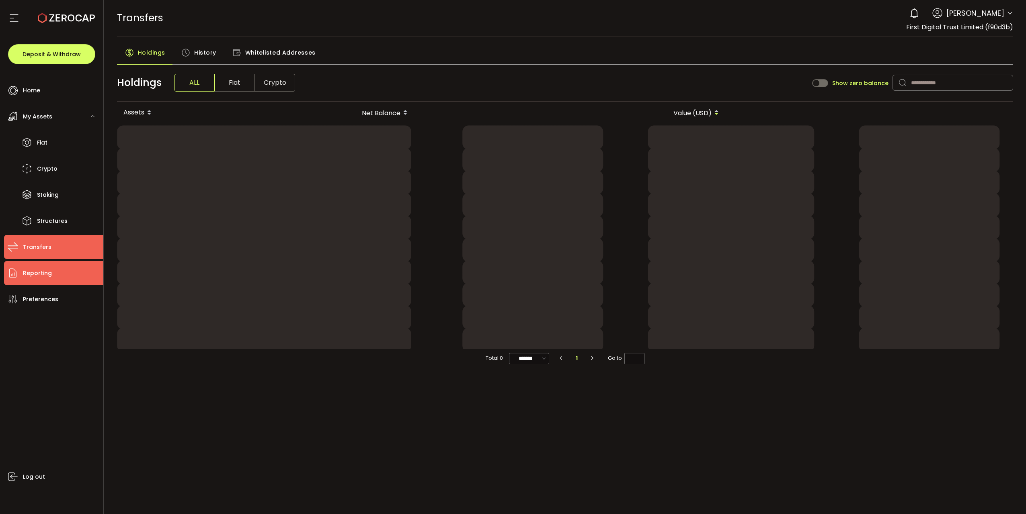
click at [37, 264] on li "Reporting" at bounding box center [53, 273] width 99 height 24
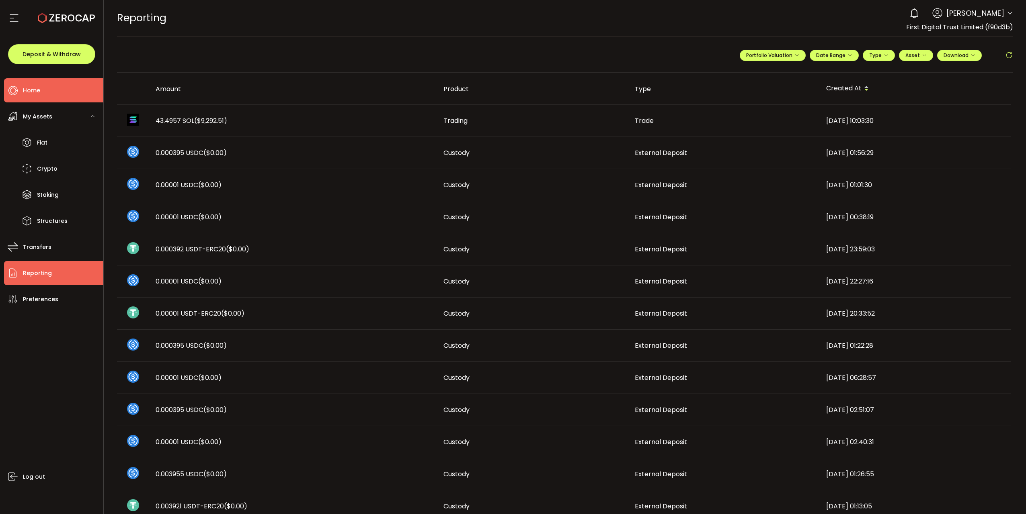
click at [48, 84] on li "Home" at bounding box center [53, 90] width 99 height 24
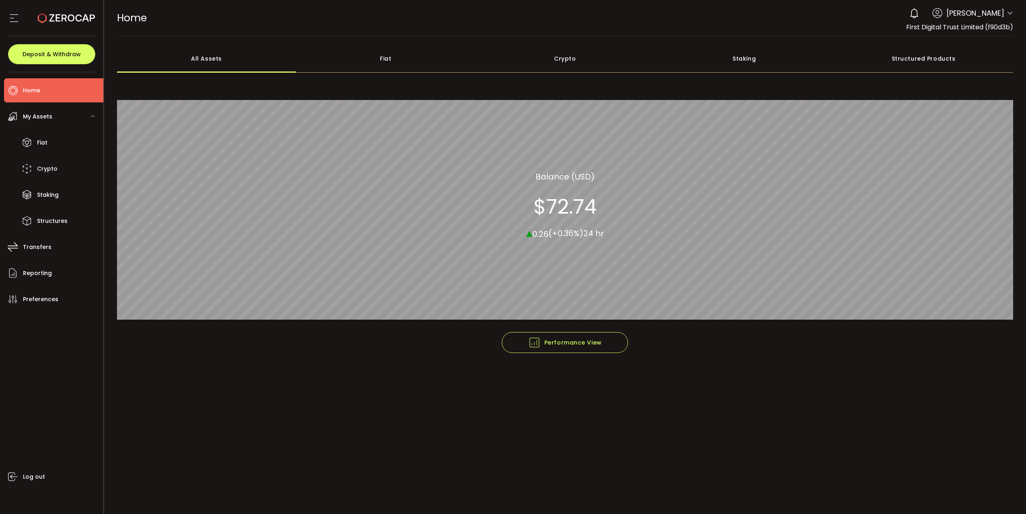
click at [565, 59] on div "Crypto" at bounding box center [564, 59] width 179 height 28
click at [389, 58] on div "Fiat" at bounding box center [385, 59] width 179 height 28
click at [199, 60] on div "All Assets" at bounding box center [206, 59] width 179 height 28
click at [27, 273] on span "Reporting" at bounding box center [37, 274] width 29 height 12
click at [1007, 10] on icon at bounding box center [1009, 13] width 6 height 6
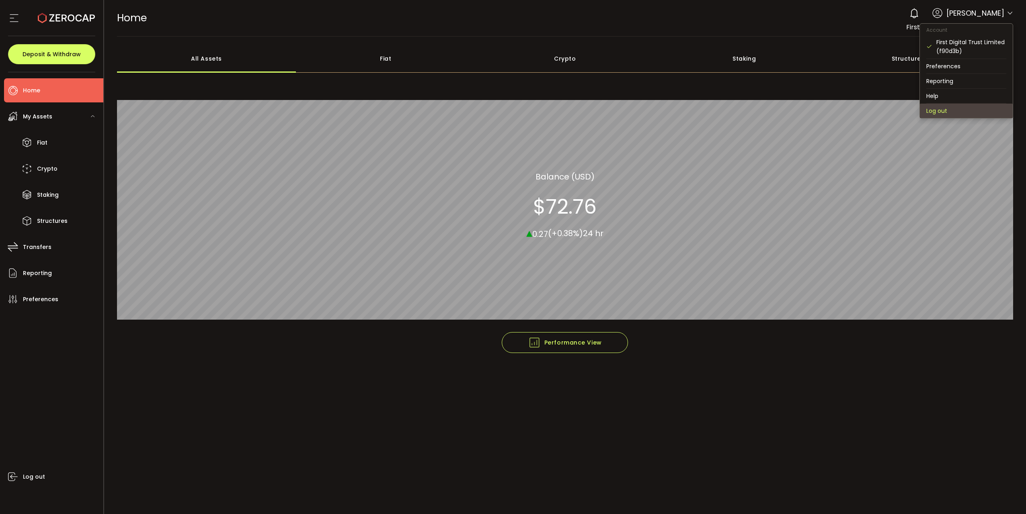
click at [945, 111] on li "Log out" at bounding box center [966, 111] width 93 height 14
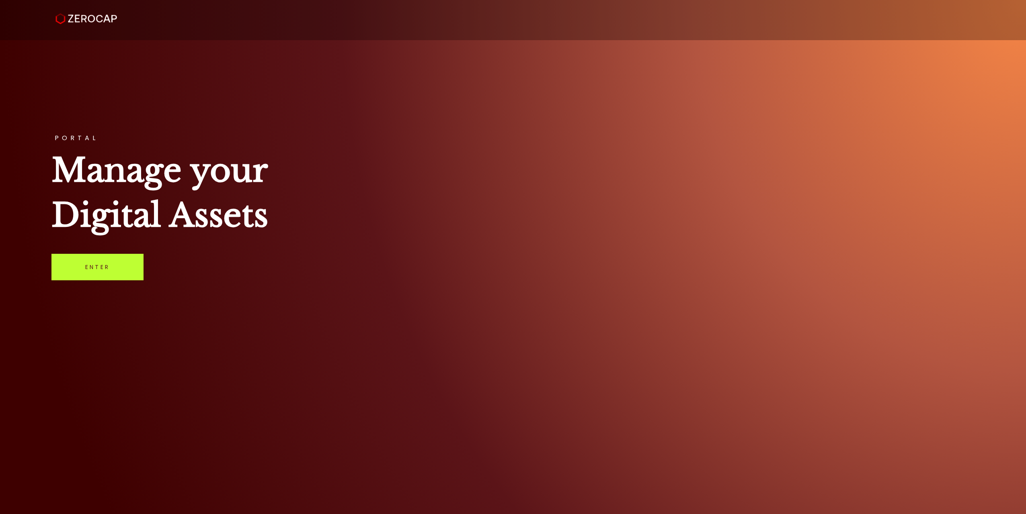
click at [106, 265] on link "Enter" at bounding box center [97, 267] width 92 height 27
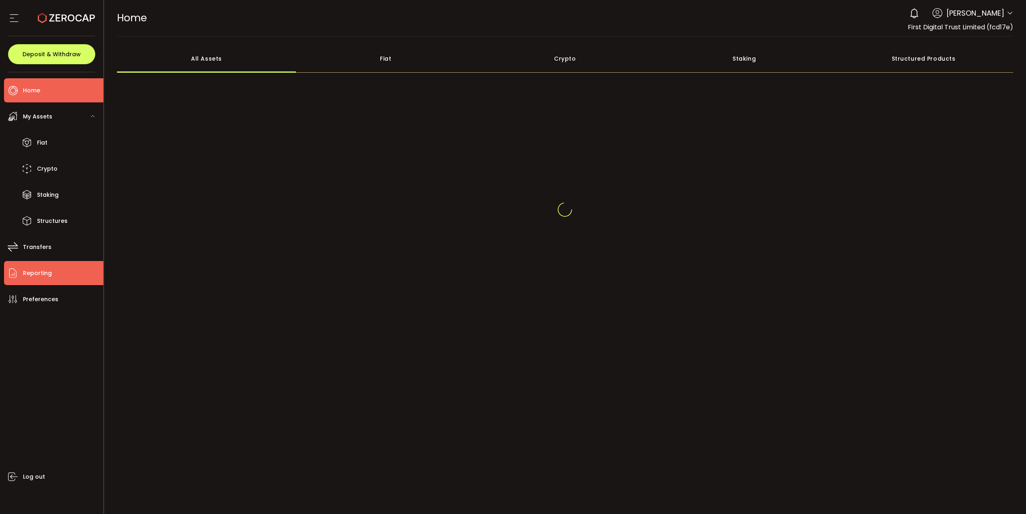
click at [35, 275] on span "Reporting" at bounding box center [37, 274] width 29 height 12
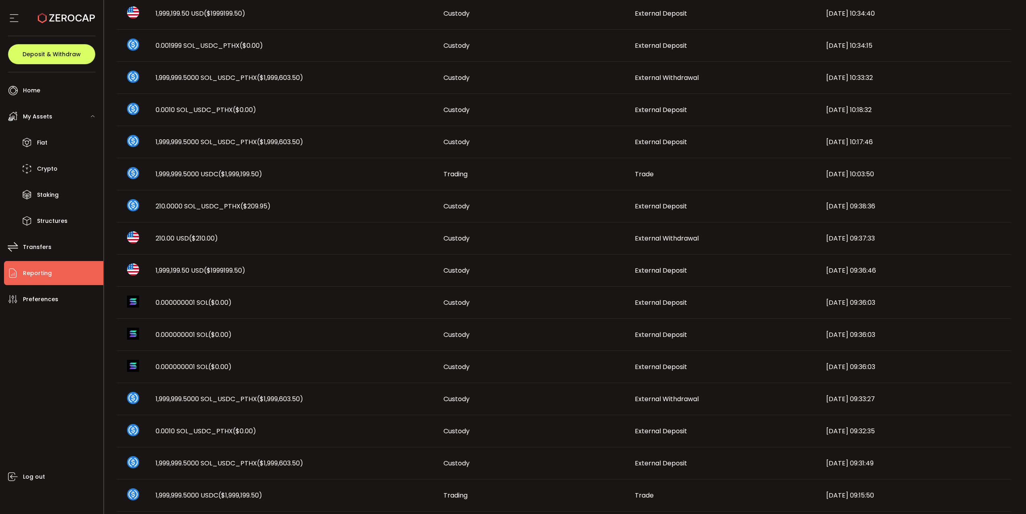
scroll to position [274, 0]
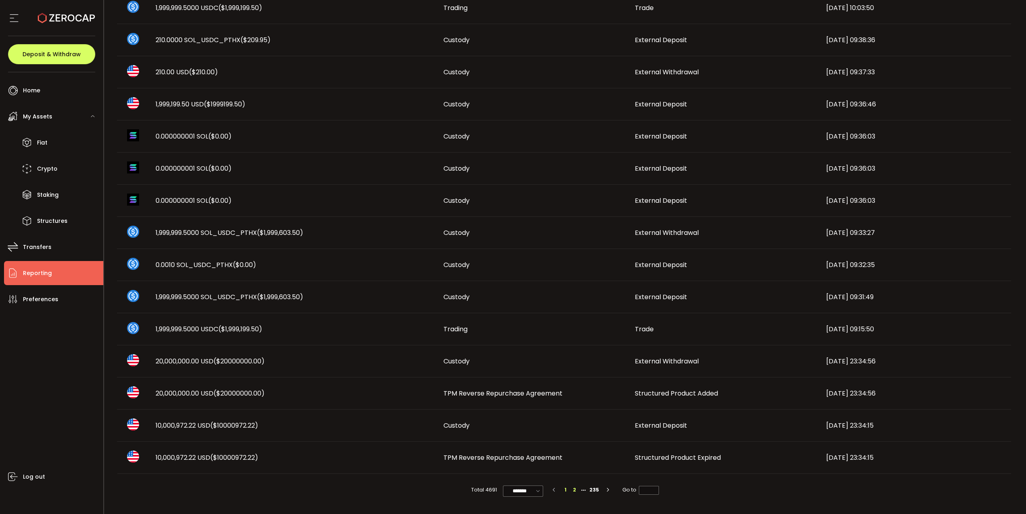
click at [572, 491] on li "2" at bounding box center [574, 490] width 9 height 9
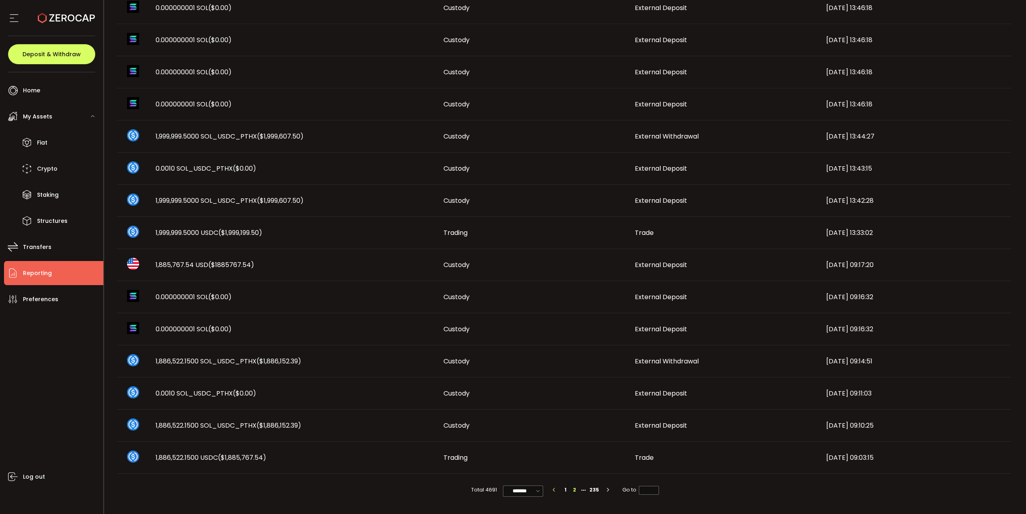
click at [555, 491] on icon "button" at bounding box center [553, 490] width 5 height 5
type input "*"
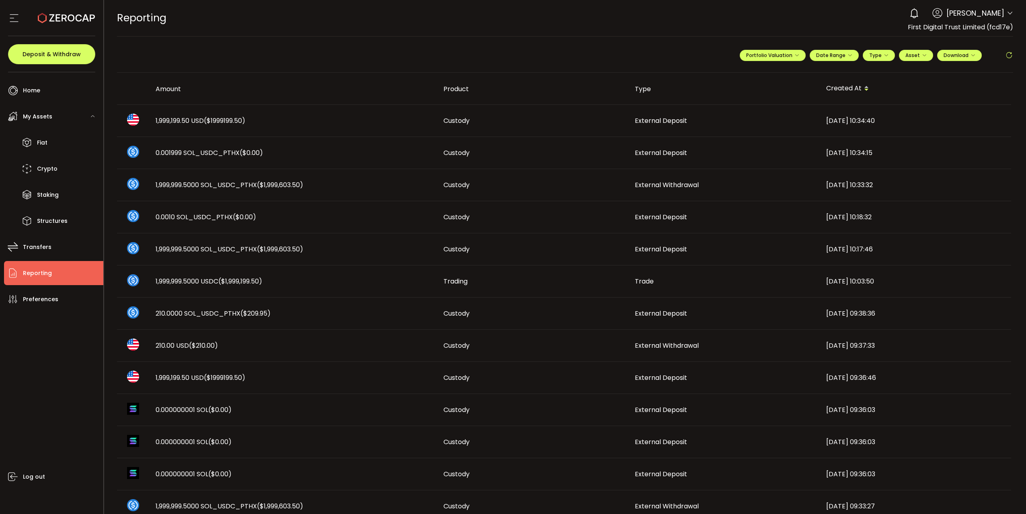
click at [994, 12] on span "[PERSON_NAME]" at bounding box center [975, 13] width 58 height 11
click at [1008, 13] on icon at bounding box center [1009, 13] width 6 height 6
click at [945, 108] on li "Log out" at bounding box center [963, 111] width 93 height 14
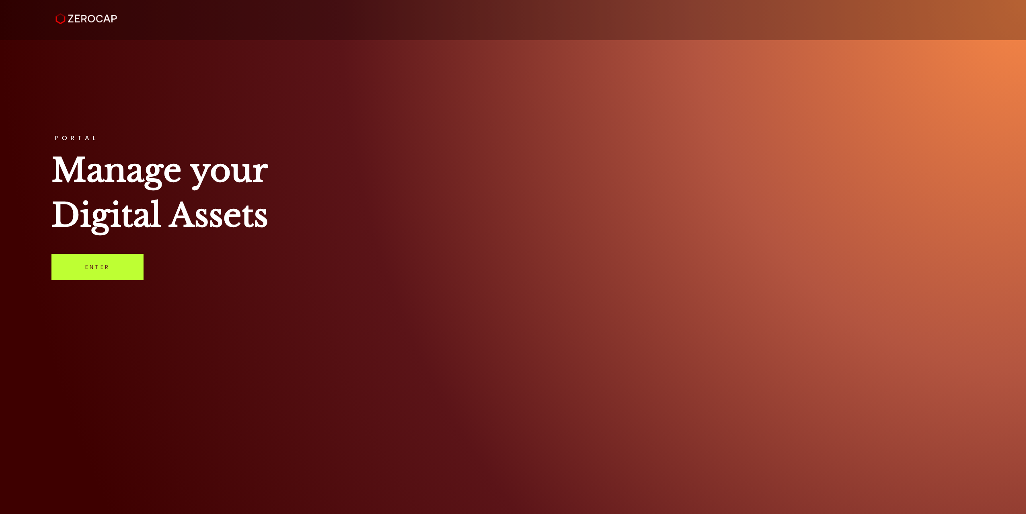
click at [101, 271] on link "Enter" at bounding box center [97, 267] width 92 height 27
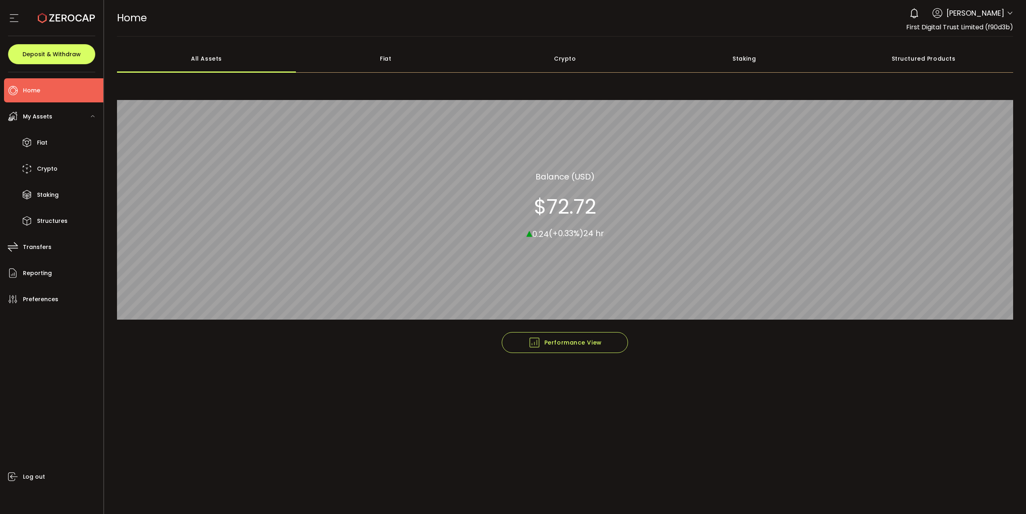
click at [387, 51] on div "Fiat" at bounding box center [385, 59] width 179 height 28
click at [568, 55] on div "Crypto" at bounding box center [564, 59] width 179 height 28
click at [210, 54] on div "All Assets" at bounding box center [206, 59] width 179 height 28
click at [547, 63] on div "Crypto" at bounding box center [564, 59] width 179 height 28
click at [386, 61] on div "Fiat" at bounding box center [385, 59] width 179 height 28
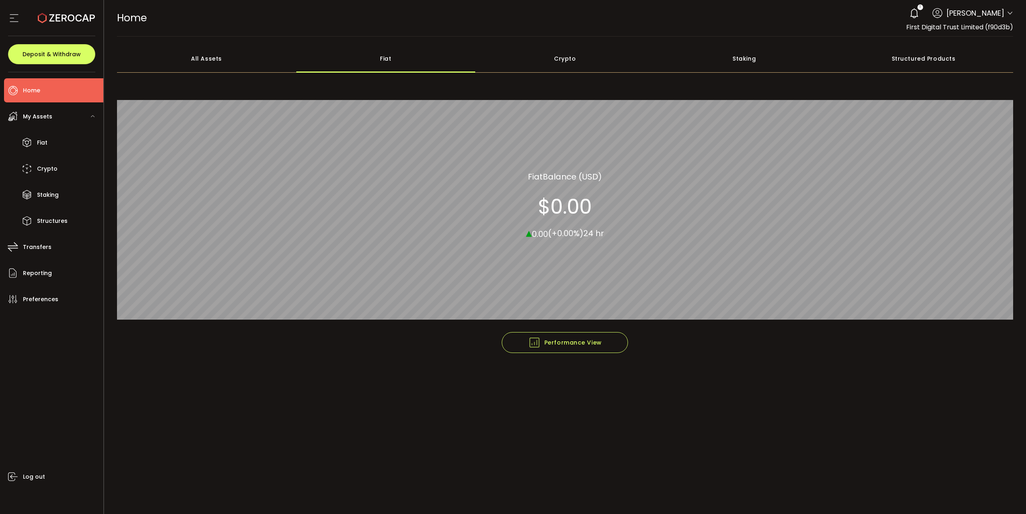
click at [553, 62] on div "Crypto" at bounding box center [564, 59] width 179 height 28
click at [53, 273] on li "Reporting" at bounding box center [53, 273] width 99 height 24
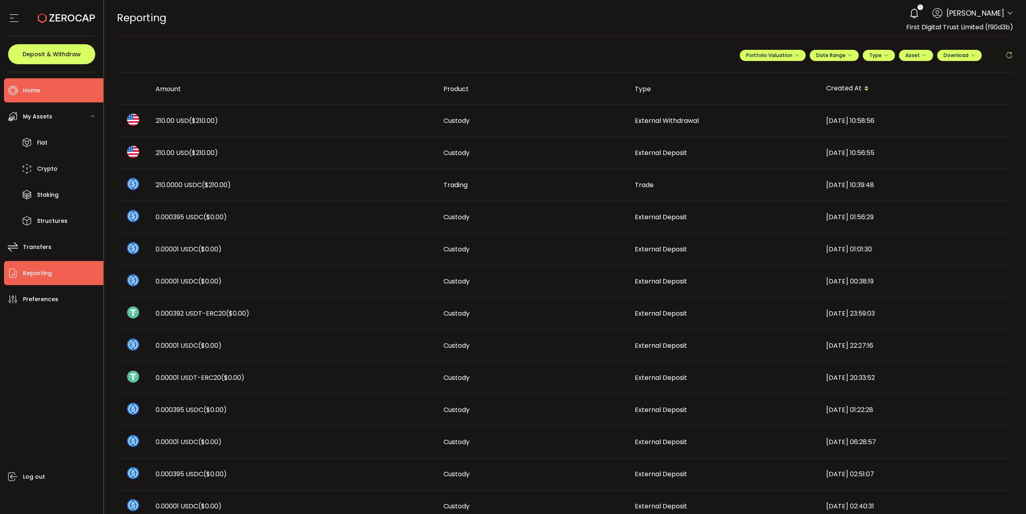
click at [55, 90] on li "Home" at bounding box center [53, 90] width 99 height 24
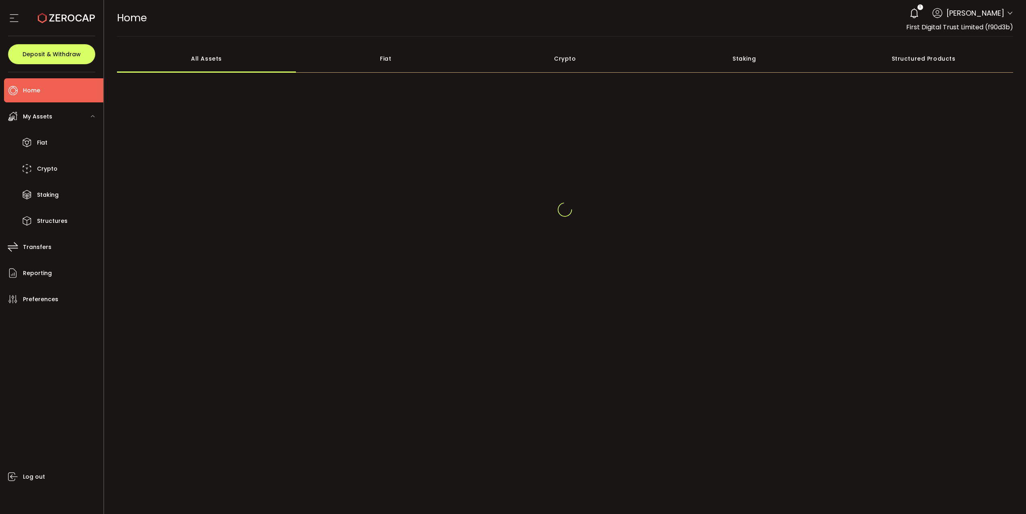
click at [391, 54] on div "Fiat" at bounding box center [385, 59] width 179 height 28
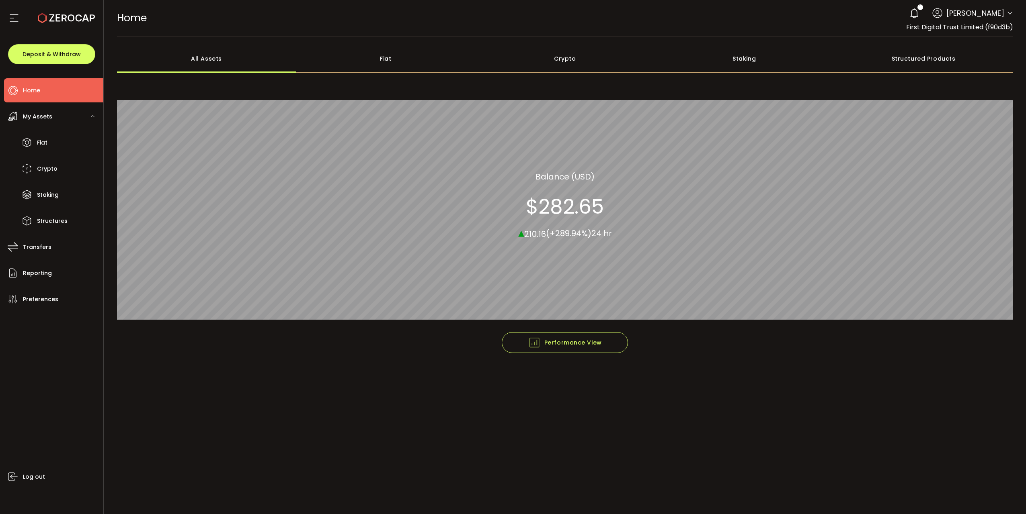
click at [388, 59] on div "Fiat" at bounding box center [385, 59] width 179 height 28
click at [568, 59] on div "Crypto" at bounding box center [564, 59] width 179 height 28
click at [49, 269] on span "Reporting" at bounding box center [37, 274] width 29 height 12
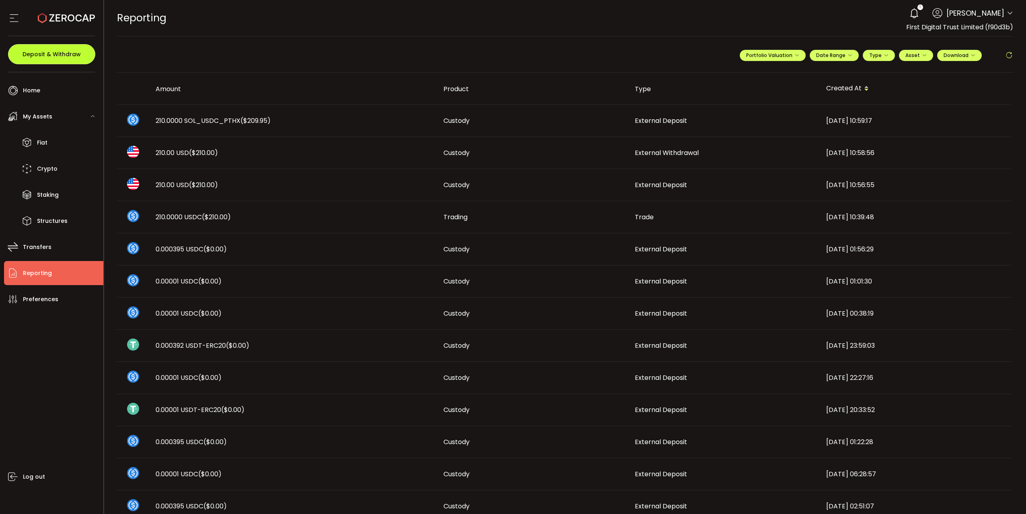
click at [44, 58] on button "Deposit & Withdraw" at bounding box center [51, 54] width 87 height 20
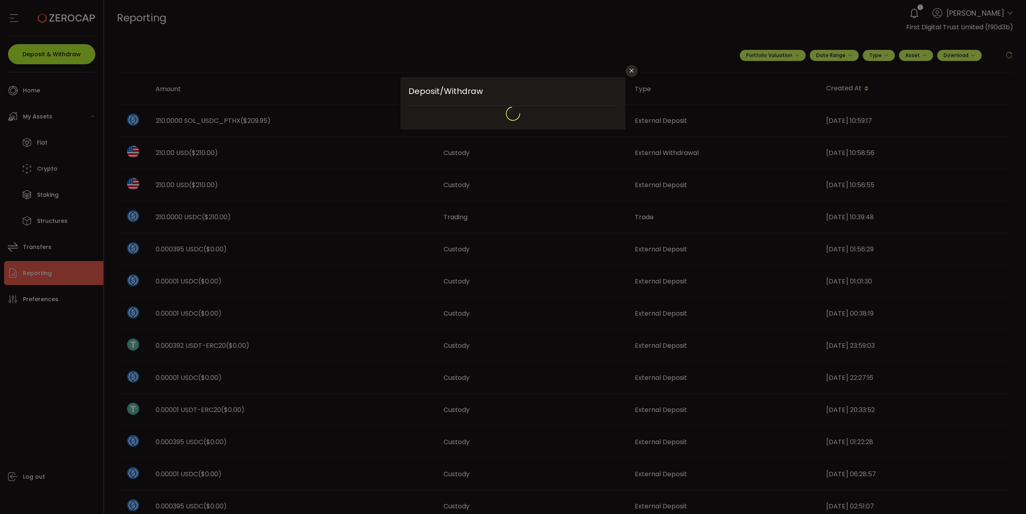
type input "**********"
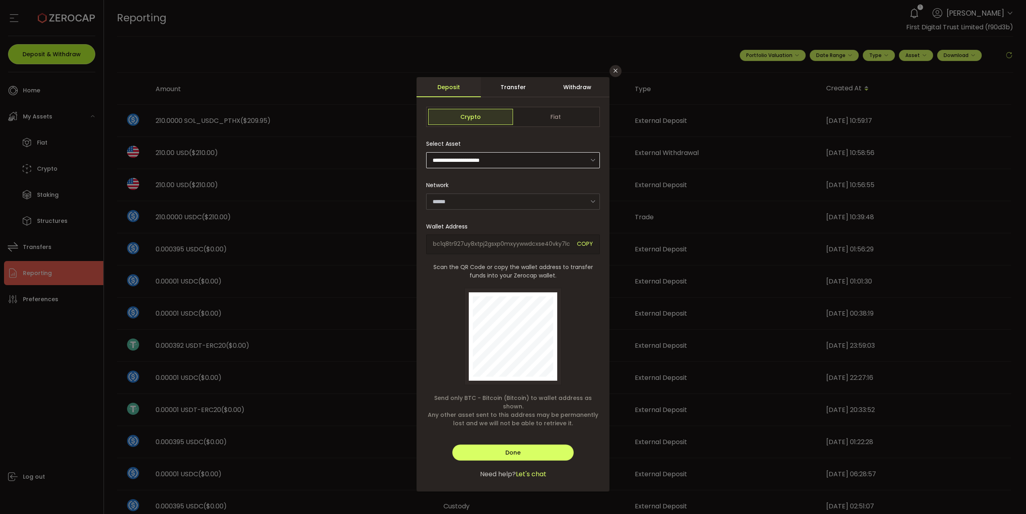
type input "*******"
click at [570, 87] on div "Withdraw" at bounding box center [577, 87] width 64 height 20
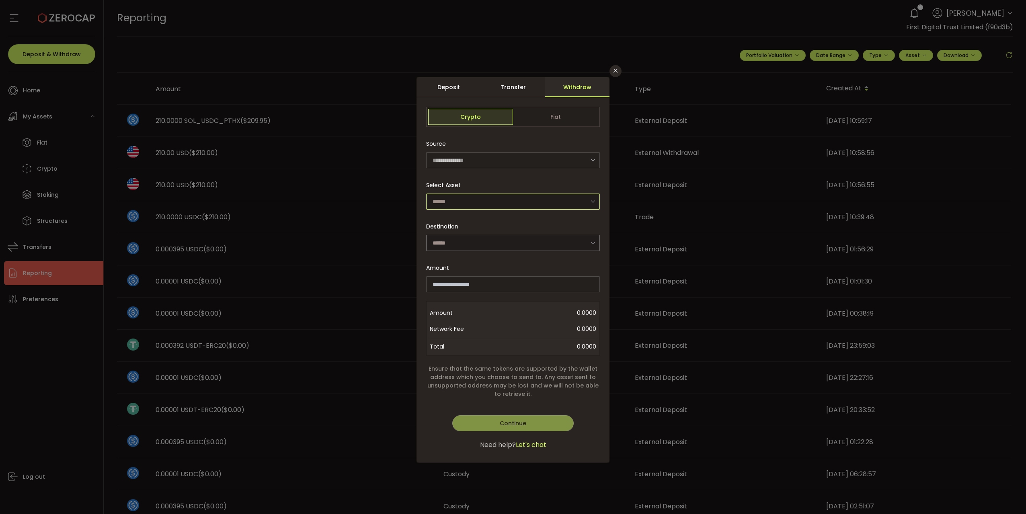
click at [489, 200] on input "dialog" at bounding box center [513, 202] width 174 height 16
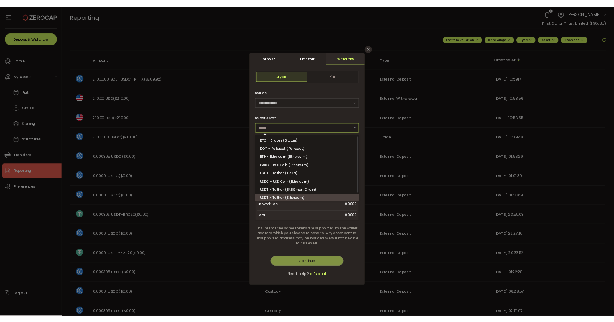
scroll to position [18, 0]
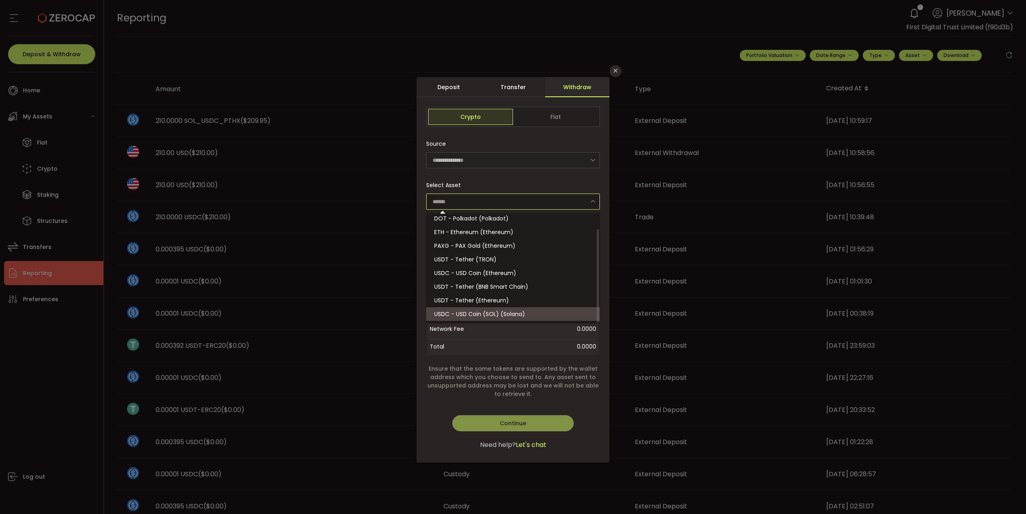
click at [510, 315] on span "USDC - USD Coin (SOL) (Solana)" at bounding box center [479, 314] width 91 height 8
type input "**********"
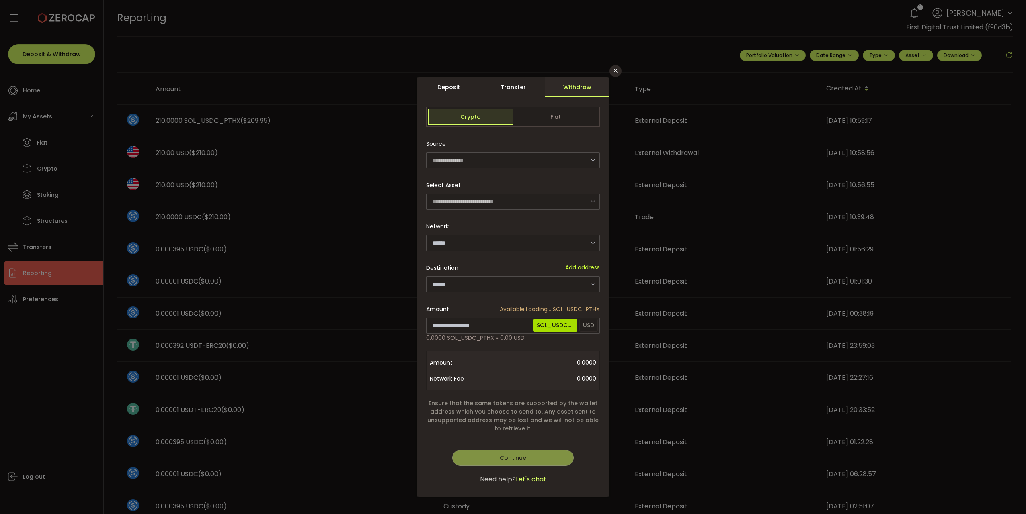
type input "******"
click at [483, 285] on input "dialog" at bounding box center [513, 285] width 174 height 16
click at [588, 280] on icon "dialog" at bounding box center [593, 284] width 10 height 16
click at [512, 262] on div "Destination Add address" at bounding box center [513, 268] width 174 height 16
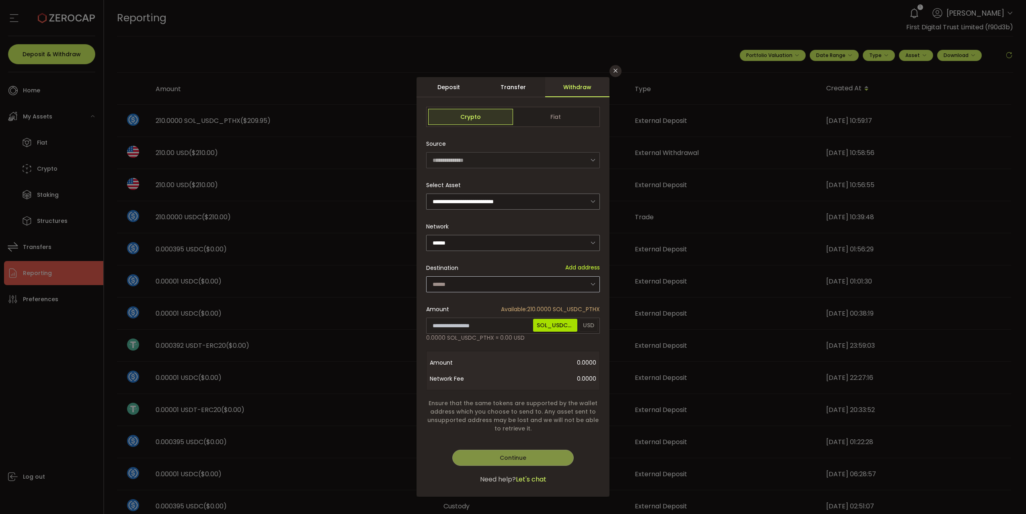
click at [590, 284] on icon "dialog" at bounding box center [593, 284] width 10 height 16
click at [571, 268] on span "Add address" at bounding box center [582, 268] width 35 height 8
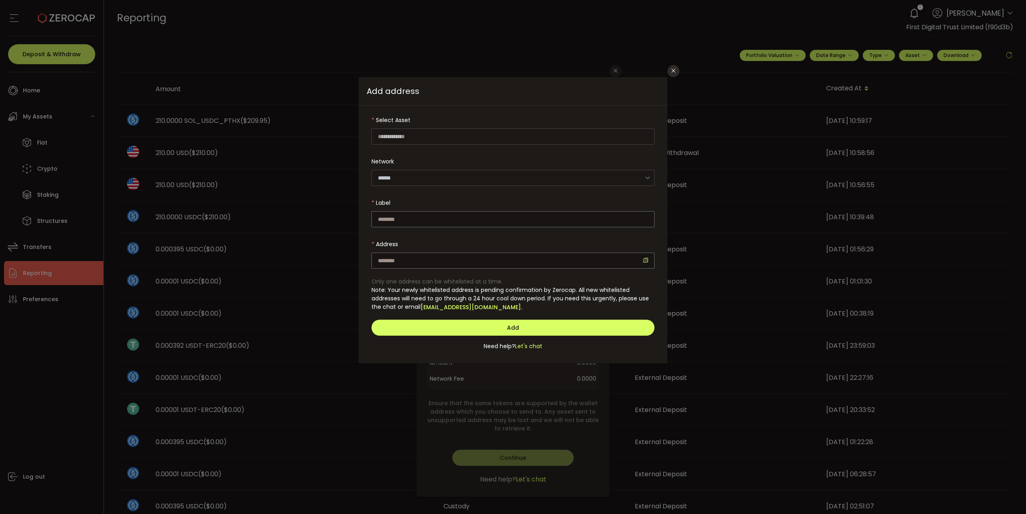
type input "**********"
type input "******"
click at [674, 73] on icon "Close" at bounding box center [673, 71] width 6 height 6
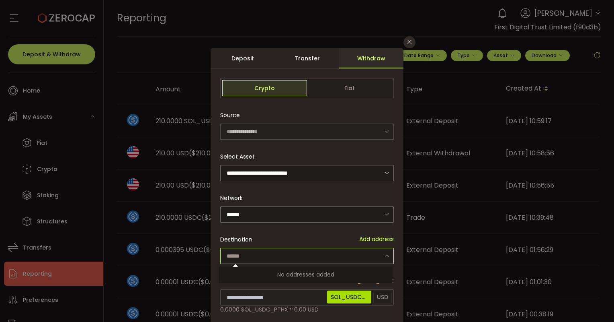
click at [276, 258] on input "dialog" at bounding box center [307, 256] width 174 height 16
click at [359, 240] on span "Add address" at bounding box center [376, 239] width 35 height 8
type input "**********"
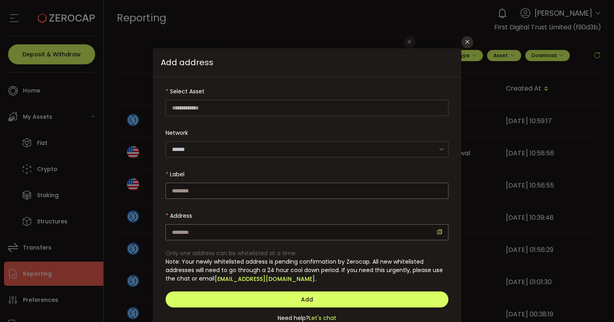
type input "**********"
type input "******"
click at [228, 186] on input "dialog" at bounding box center [307, 190] width 283 height 16
click at [203, 187] on input "dialog" at bounding box center [307, 190] width 283 height 16
click at [225, 194] on input "dialog" at bounding box center [307, 190] width 283 height 16
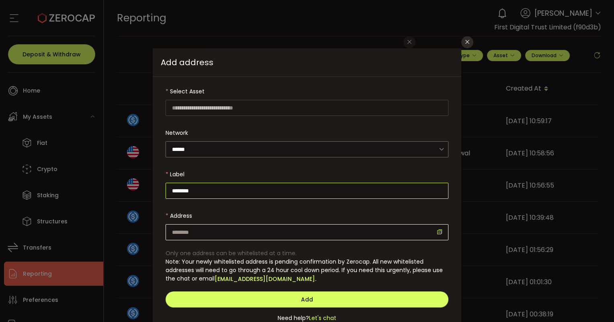
type input "********"
click at [207, 233] on input "dialog" at bounding box center [307, 232] width 283 height 16
click at [211, 228] on input "dialog" at bounding box center [307, 232] width 283 height 16
paste input "**********"
click at [173, 231] on input "**********" at bounding box center [307, 232] width 283 height 16
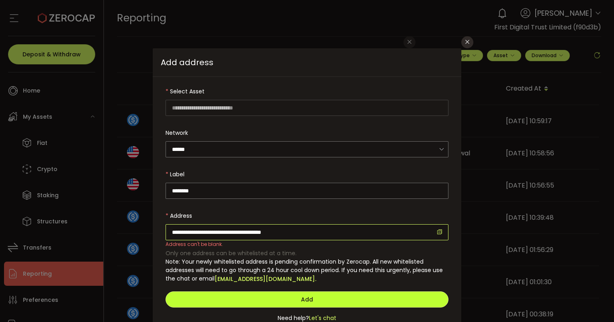
type input "**********"
click at [307, 296] on span "Add" at bounding box center [307, 299] width 12 height 8
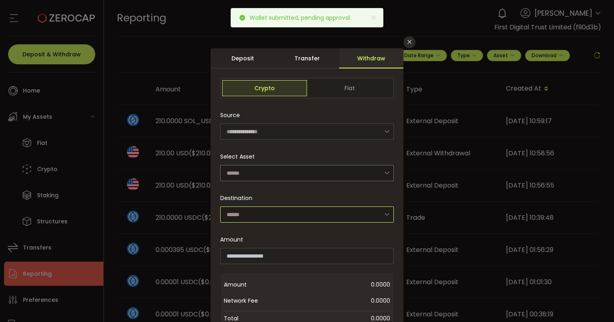
click at [261, 219] on input "dialog" at bounding box center [307, 214] width 174 height 16
click at [266, 215] on input "dialog" at bounding box center [307, 214] width 174 height 16
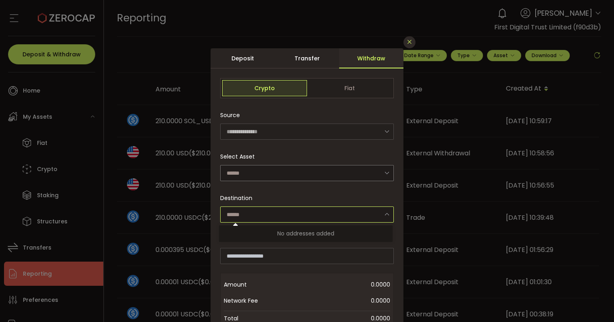
click at [410, 45] on button "Close" at bounding box center [410, 42] width 12 height 12
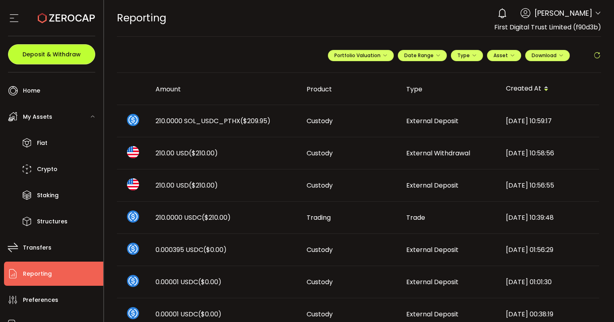
click at [40, 53] on span "Deposit & Withdraw" at bounding box center [52, 54] width 58 height 6
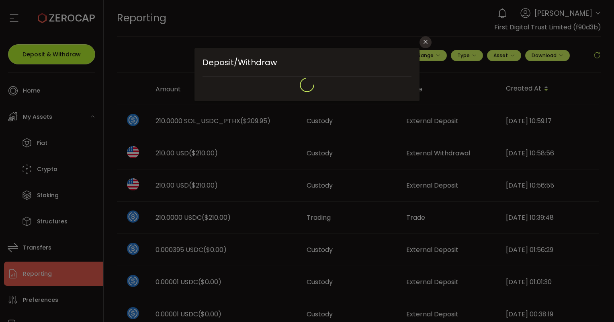
type input "*******"
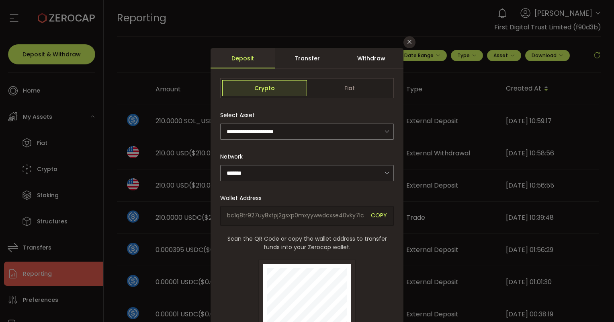
click at [379, 54] on div "Withdraw" at bounding box center [371, 58] width 64 height 20
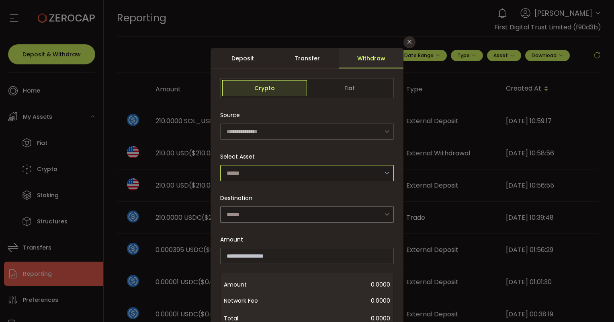
click at [302, 177] on input "dialog" at bounding box center [307, 173] width 174 height 16
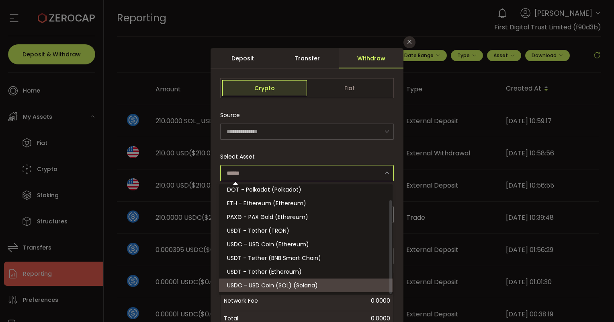
click at [278, 285] on span "USDC - USD Coin (SOL) (Solana)" at bounding box center [272, 285] width 91 height 8
type input "**********"
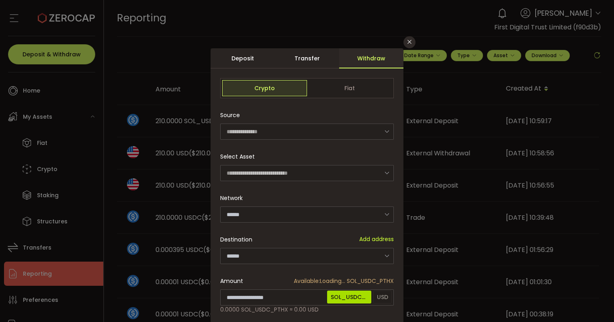
type input "******"
click at [360, 244] on div "Destination Add new address" at bounding box center [307, 239] width 174 height 16
click at [358, 251] on input "dialog" at bounding box center [307, 256] width 174 height 16
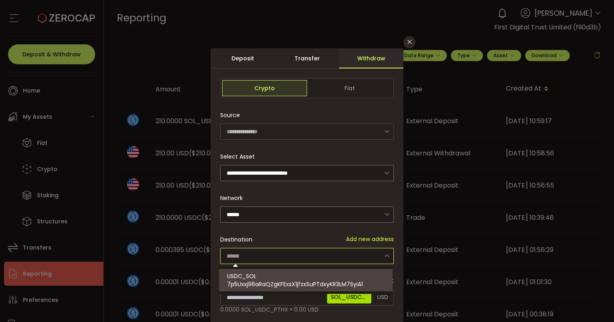
click at [333, 288] on div "USDC_SOL 7p5Uxxj96aRaQZgKFExsX1jfzxSuPTdxyKR3LM7SyiA1" at bounding box center [307, 279] width 160 height 23
type input "**********"
click at [270, 231] on div "Destination Add new address" at bounding box center [307, 239] width 174 height 16
type input "**********"
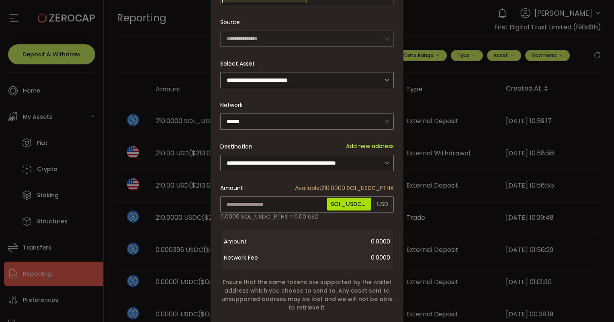
scroll to position [93, 0]
click at [262, 202] on input "dialog" at bounding box center [307, 204] width 174 height 16
type input "***"
click at [279, 225] on div "**********" at bounding box center [307, 165] width 193 height 420
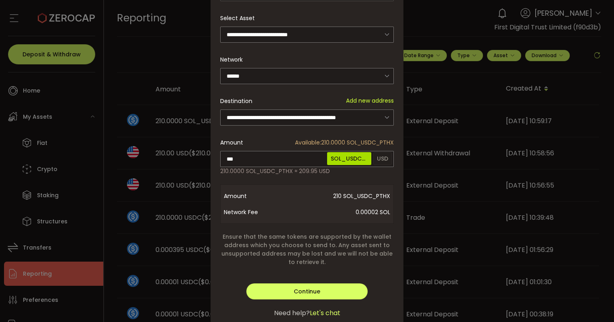
scroll to position [164, 0]
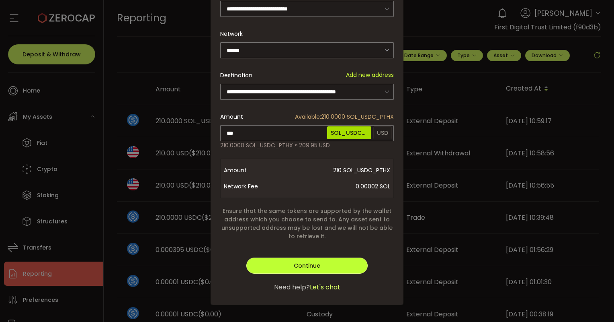
click at [300, 262] on span "Continue" at bounding box center [307, 265] width 27 height 8
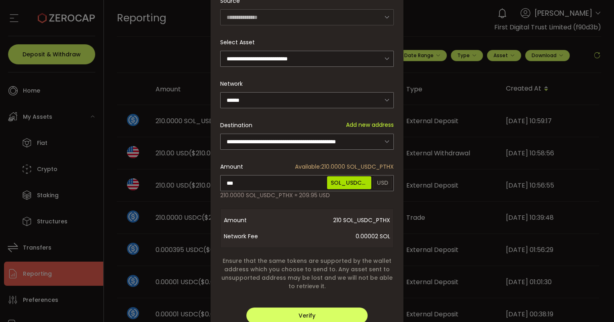
scroll to position [118, 0]
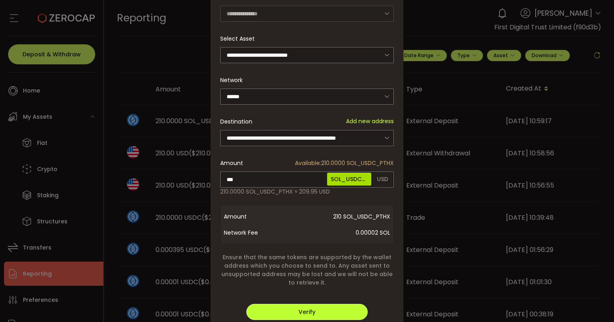
click at [310, 311] on span "Verify" at bounding box center [307, 311] width 17 height 8
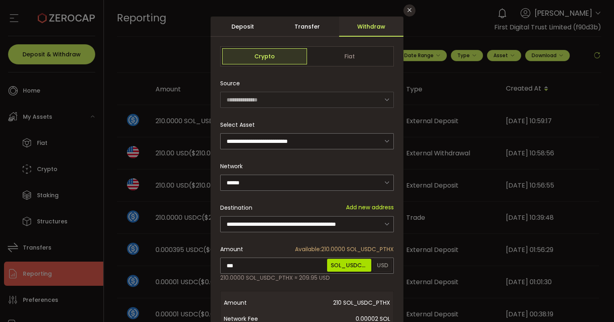
scroll to position [164, 0]
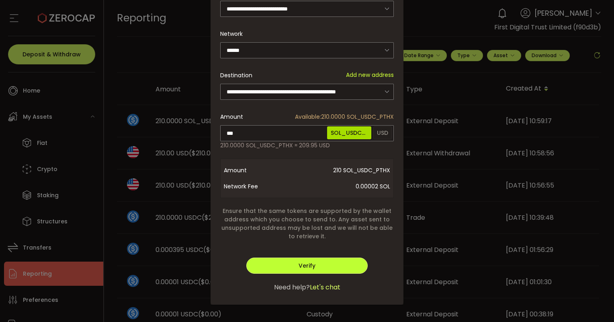
click at [299, 262] on span "Verify" at bounding box center [307, 265] width 17 height 8
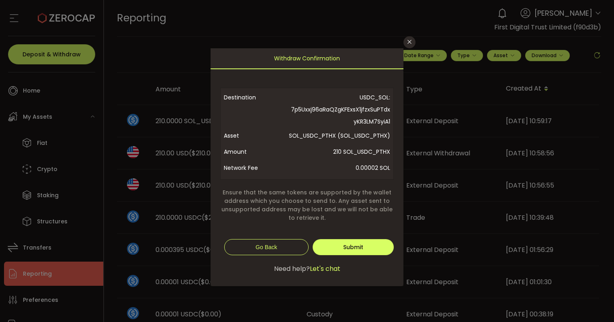
scroll to position [0, 0]
click at [344, 245] on span "Submit" at bounding box center [353, 247] width 20 height 8
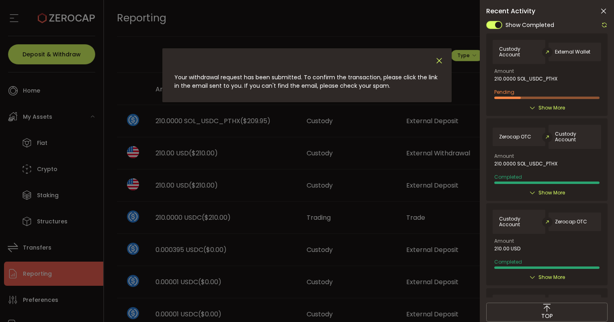
click at [436, 63] on icon "Close" at bounding box center [439, 60] width 9 height 9
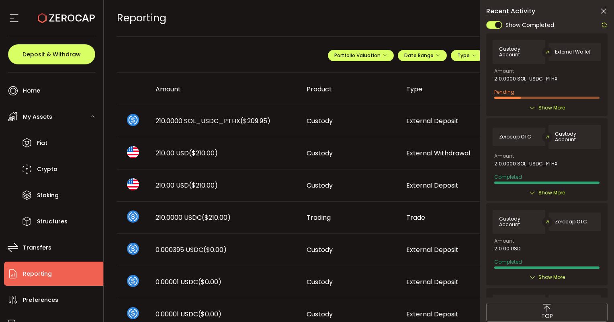
click at [539, 107] on span "Show More" at bounding box center [552, 108] width 27 height 8
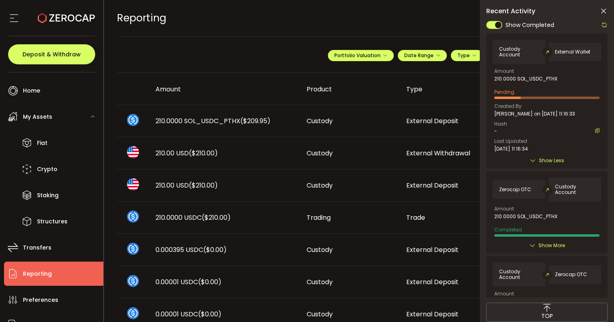
click at [606, 24] on icon at bounding box center [604, 25] width 6 height 6
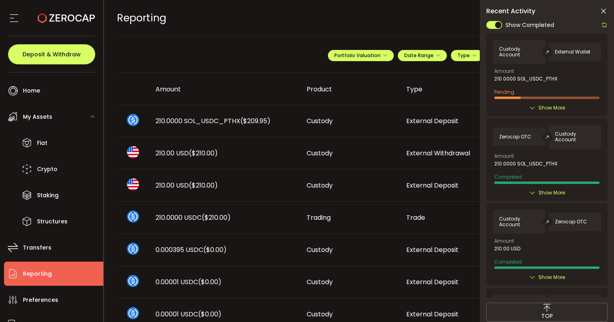
click at [600, 12] on icon at bounding box center [604, 11] width 8 height 8
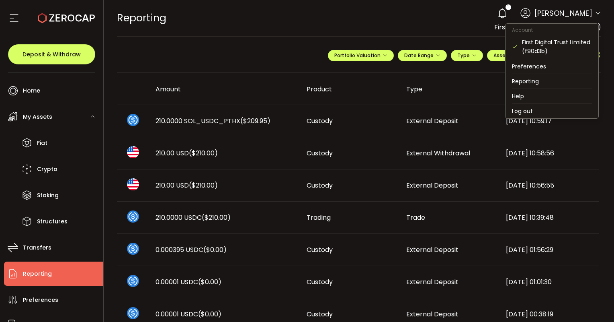
click at [595, 16] on icon at bounding box center [598, 13] width 6 height 6
click at [535, 112] on li "Log out" at bounding box center [552, 111] width 93 height 14
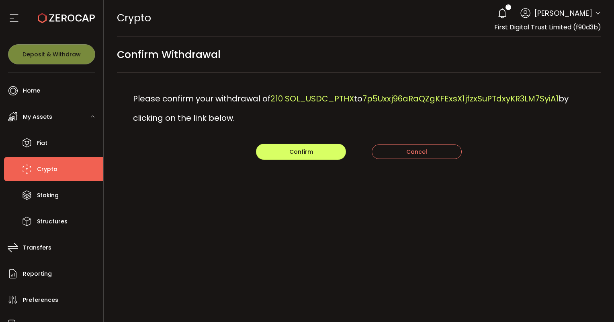
click at [293, 226] on div "PDF is being processed and will download to your computer CRYPTO Buy Power $0.0…" at bounding box center [359, 161] width 510 height 322
click at [289, 154] on button "Confirm" at bounding box center [301, 151] width 90 height 16
click at [293, 176] on main "Confirm Withdrawal Please confirm your withdrawal of 210 SOL_USDC_PTHX to 7p5Ux…" at bounding box center [359, 115] width 510 height 157
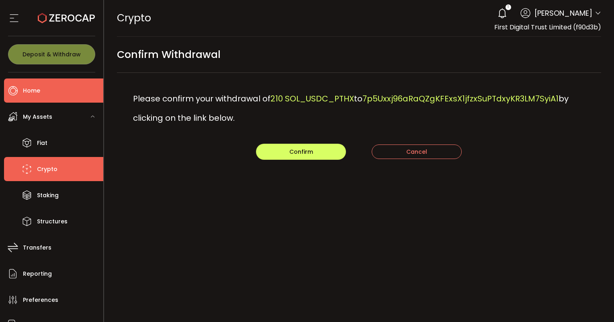
click at [28, 85] on span "Home" at bounding box center [31, 91] width 17 height 12
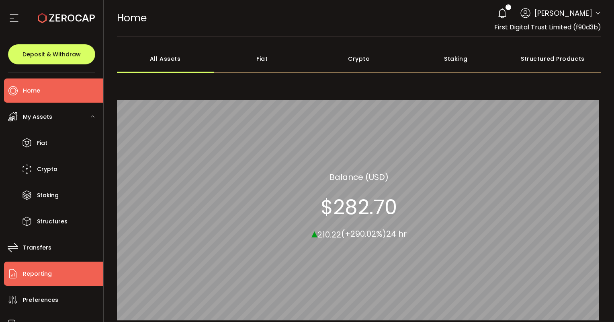
click at [29, 272] on span "Reporting" at bounding box center [37, 274] width 29 height 12
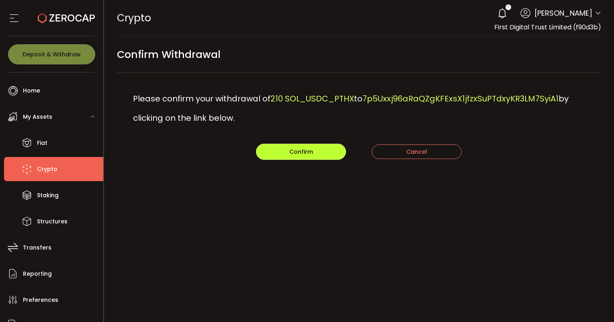
click at [294, 155] on button "Confirm" at bounding box center [301, 151] width 90 height 16
click at [180, 189] on main "Confirm Withdrawal Please confirm your withdrawal of 210 SOL_USDC_PTHX to 7p5Ux…" at bounding box center [359, 115] width 510 height 157
